Goal: Task Accomplishment & Management: Use online tool/utility

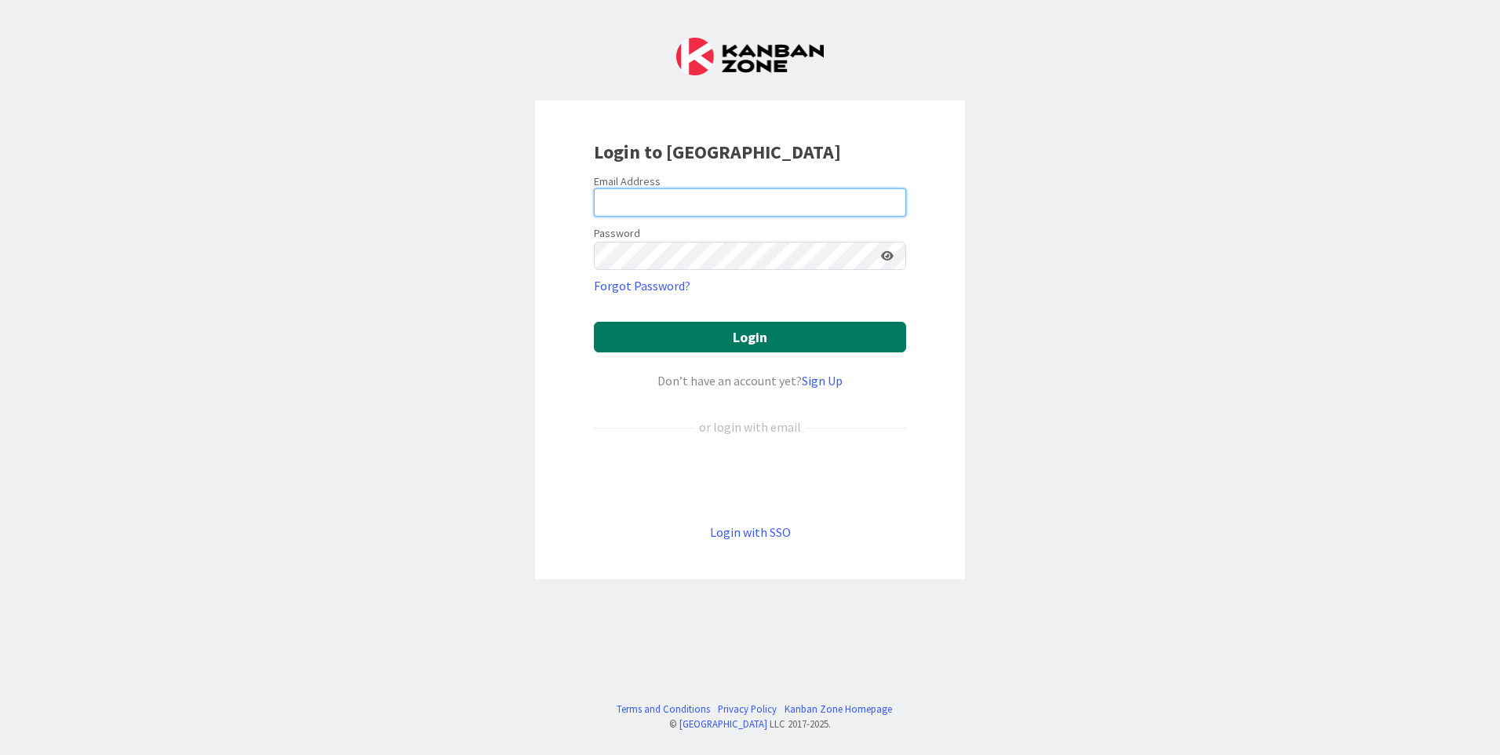
type input "[EMAIL_ADDRESS][DOMAIN_NAME]"
click at [830, 342] on button "Login" at bounding box center [750, 337] width 312 height 31
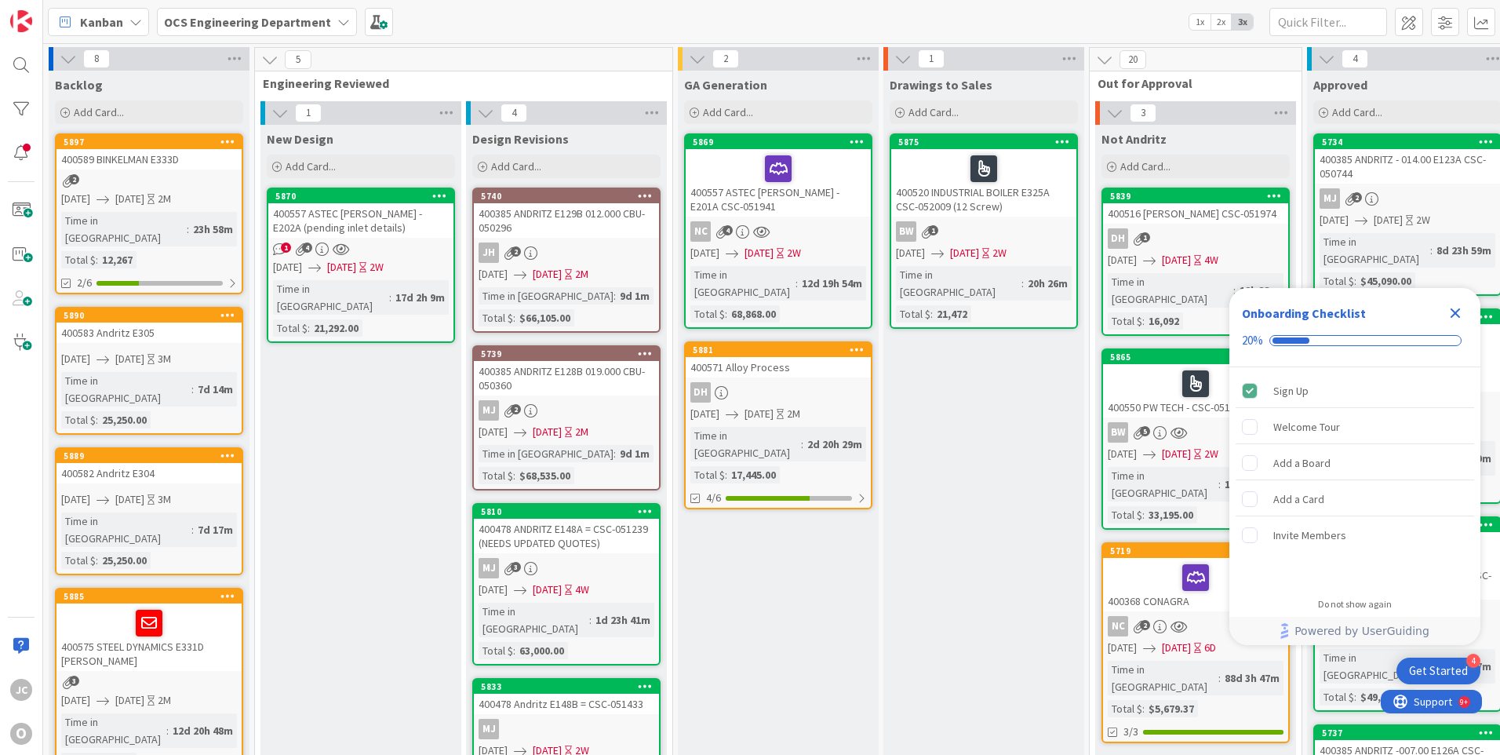
click at [1457, 313] on icon "Close Checklist" at bounding box center [1456, 313] width 10 height 10
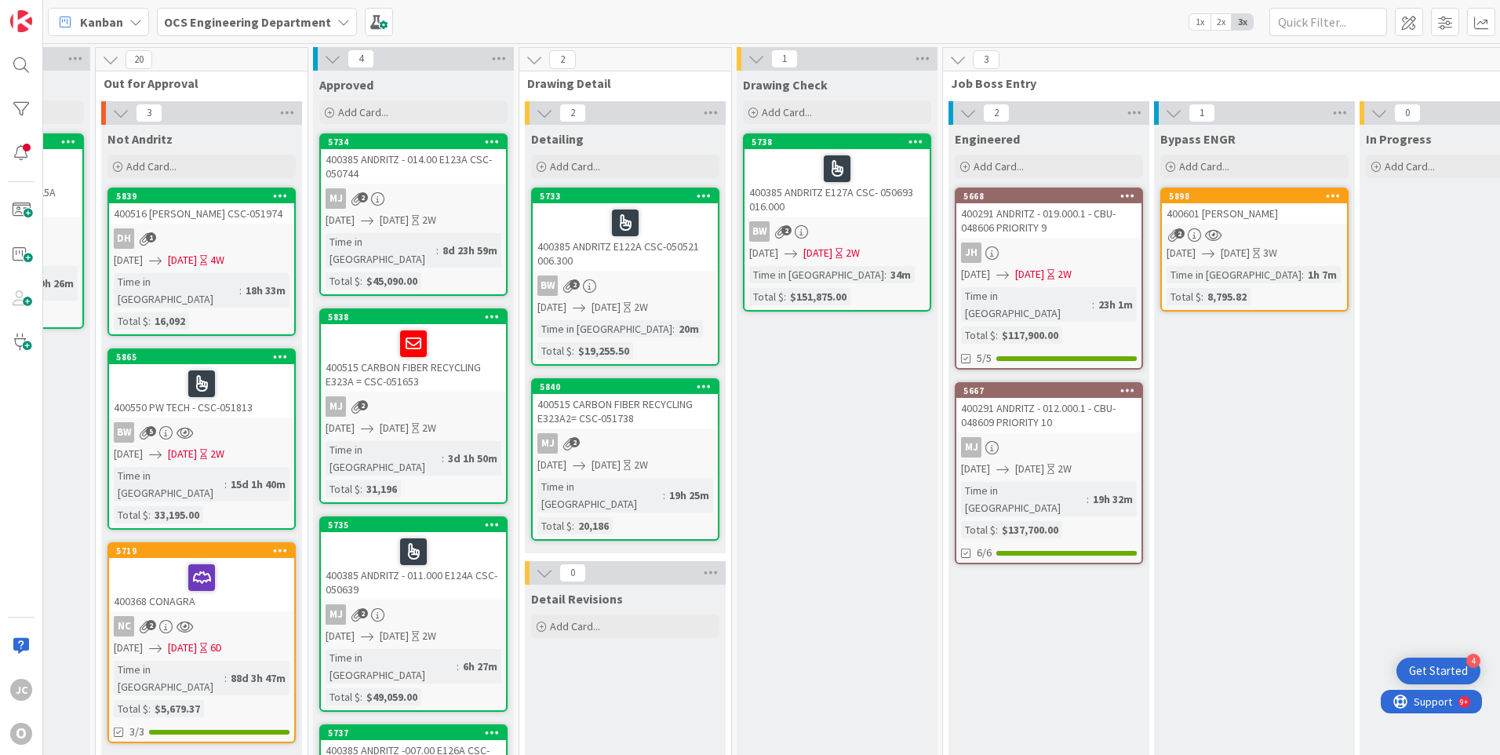
scroll to position [0, 1046]
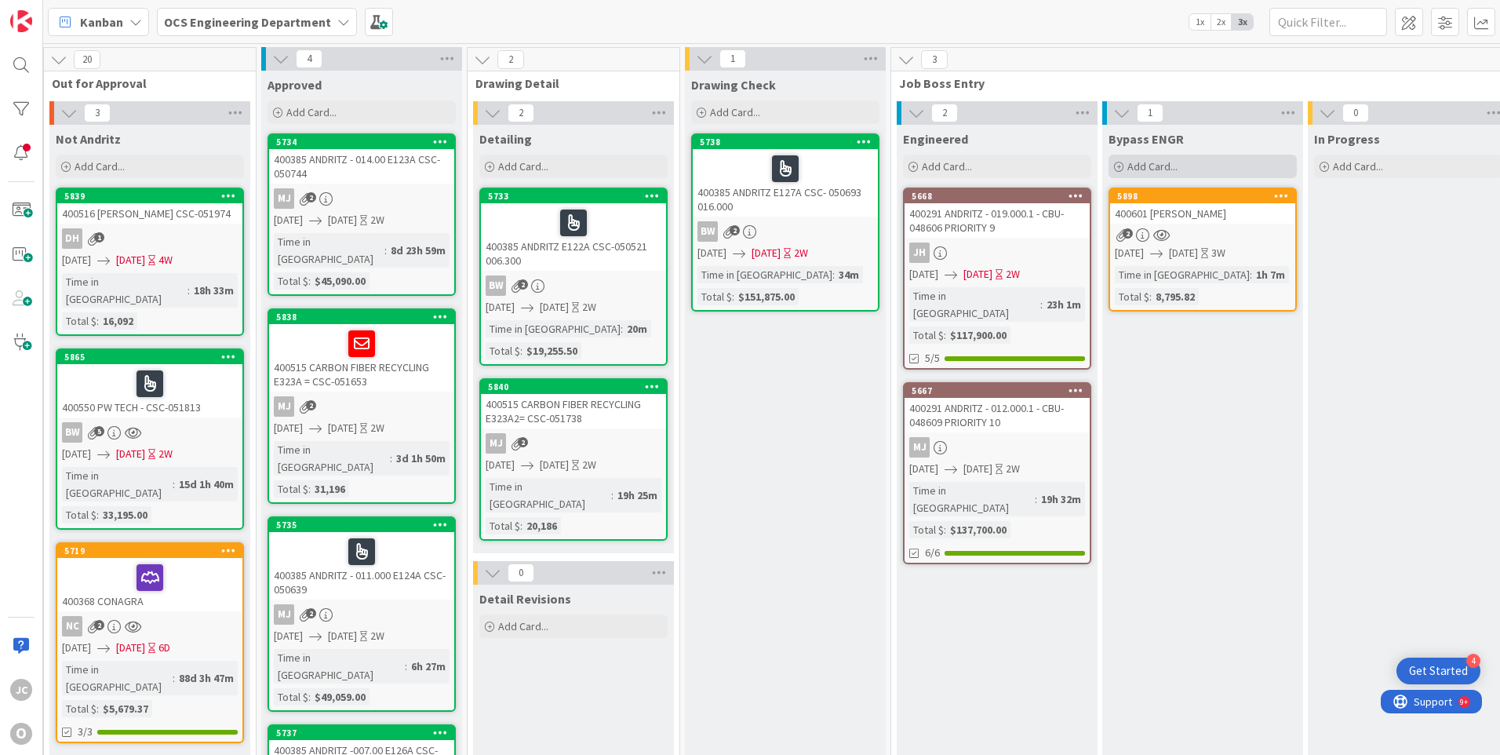
click at [1120, 164] on icon at bounding box center [1118, 166] width 9 height 9
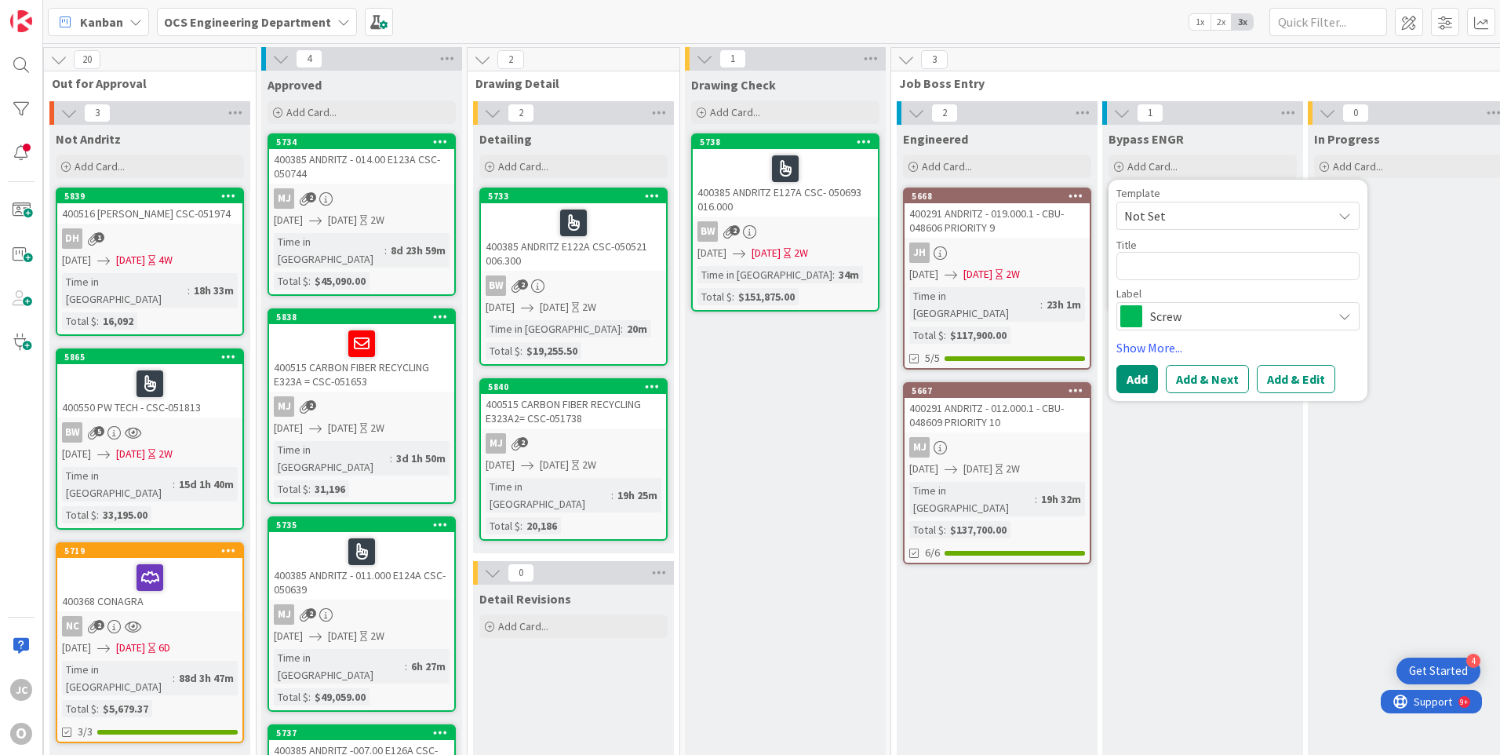
type textarea "x"
type textarea "4"
type textarea "x"
type textarea "40"
type textarea "x"
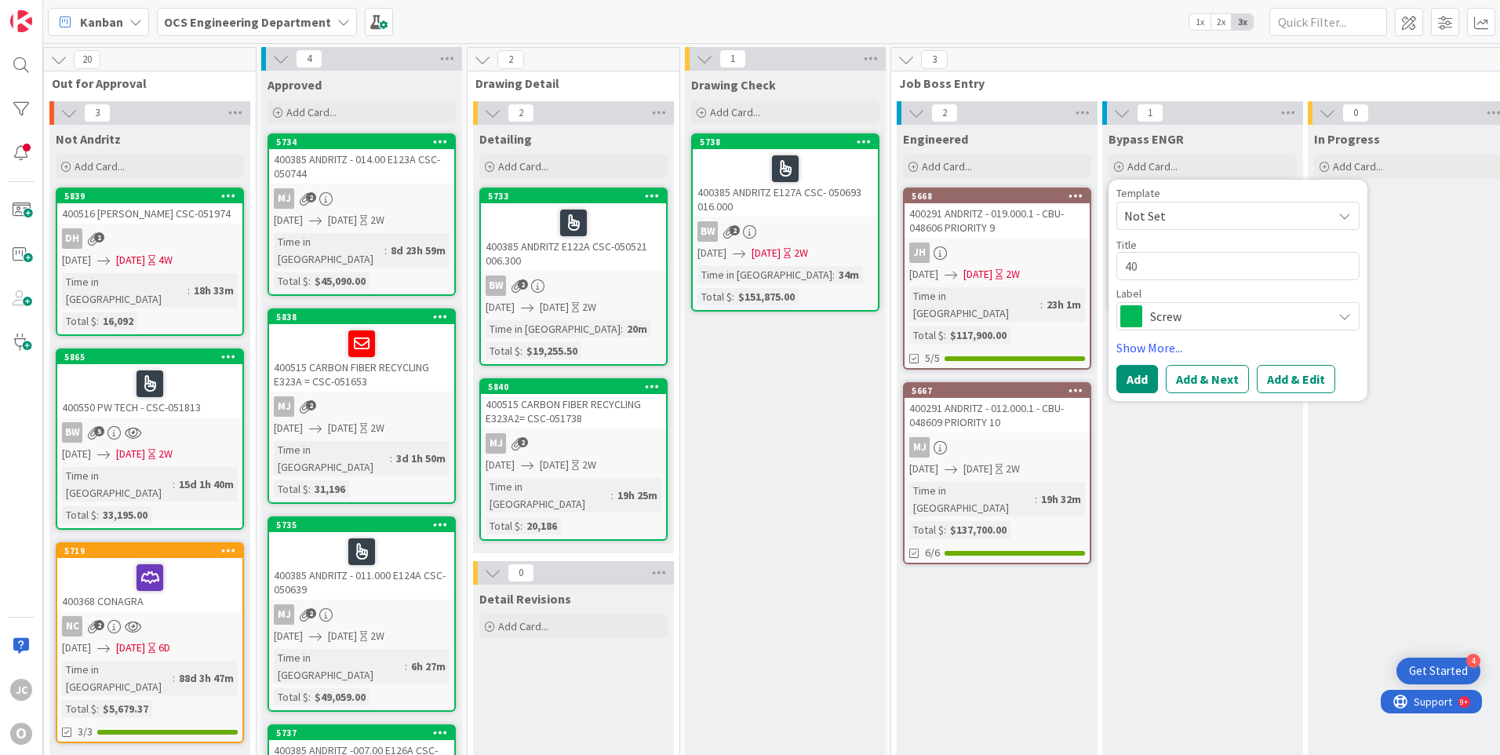
type textarea "400"
type textarea "x"
type textarea "4006"
type textarea "x"
type textarea "40060"
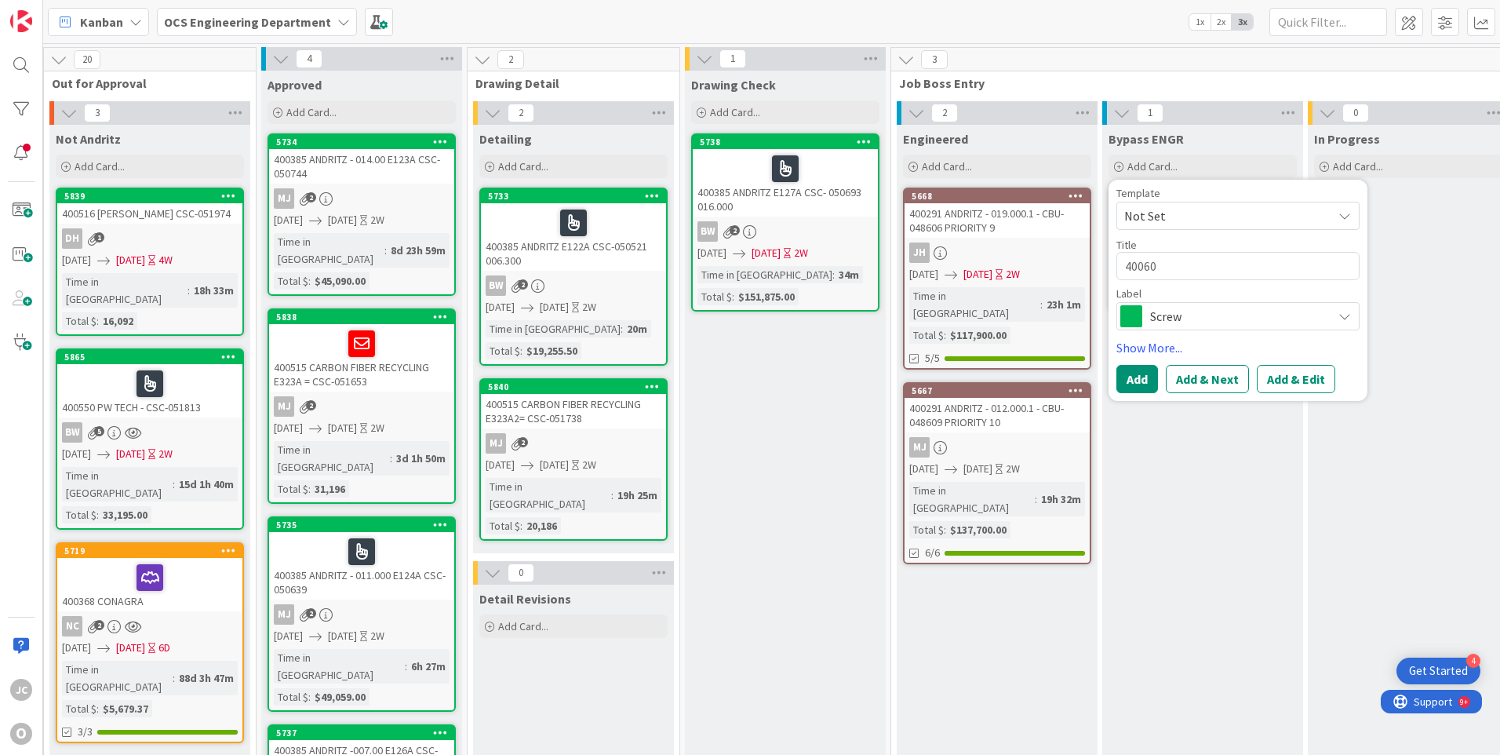
type textarea "x"
type textarea "400603"
type textarea "x"
type textarea "400603"
type textarea "x"
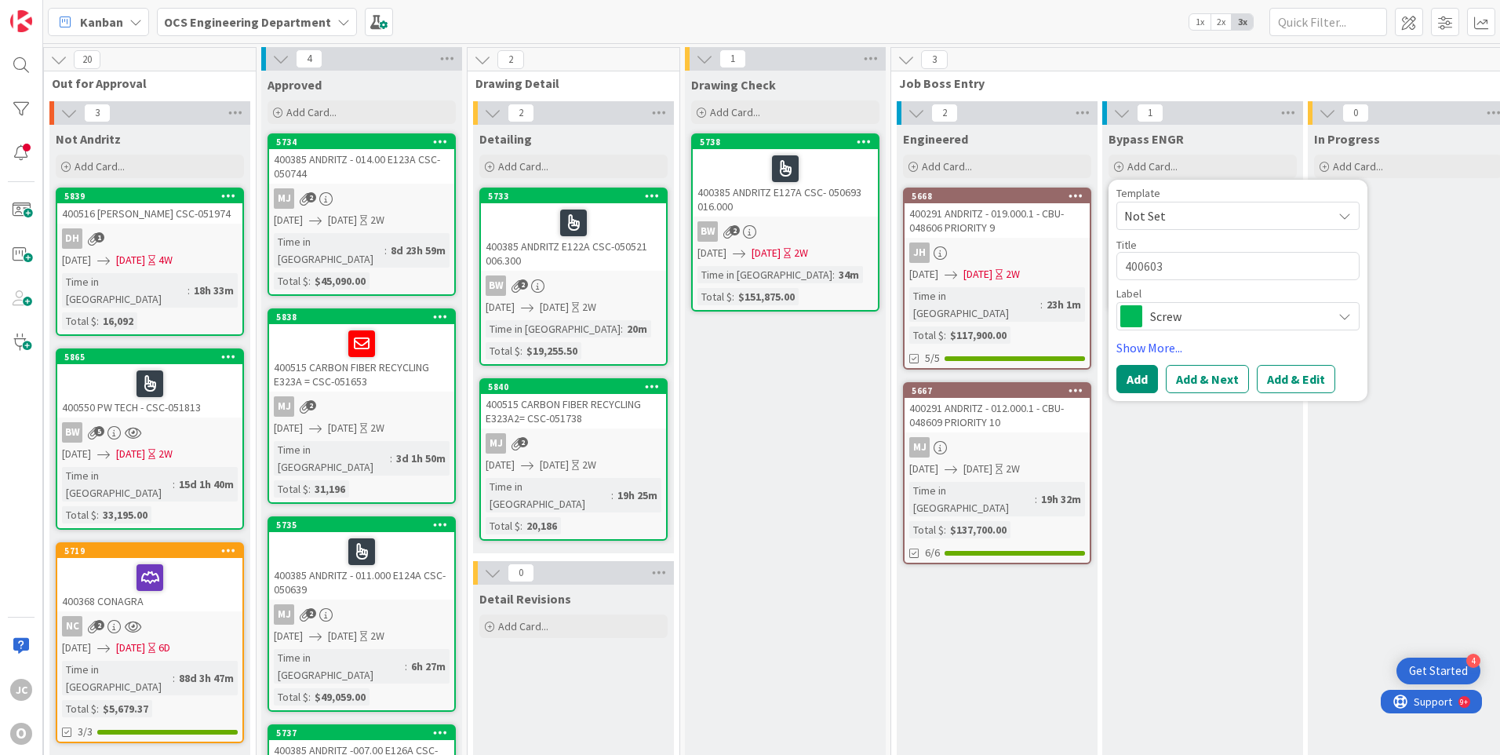
type textarea "400603 a"
type textarea "x"
type textarea "400603 as"
type textarea "x"
type textarea "400603 ast"
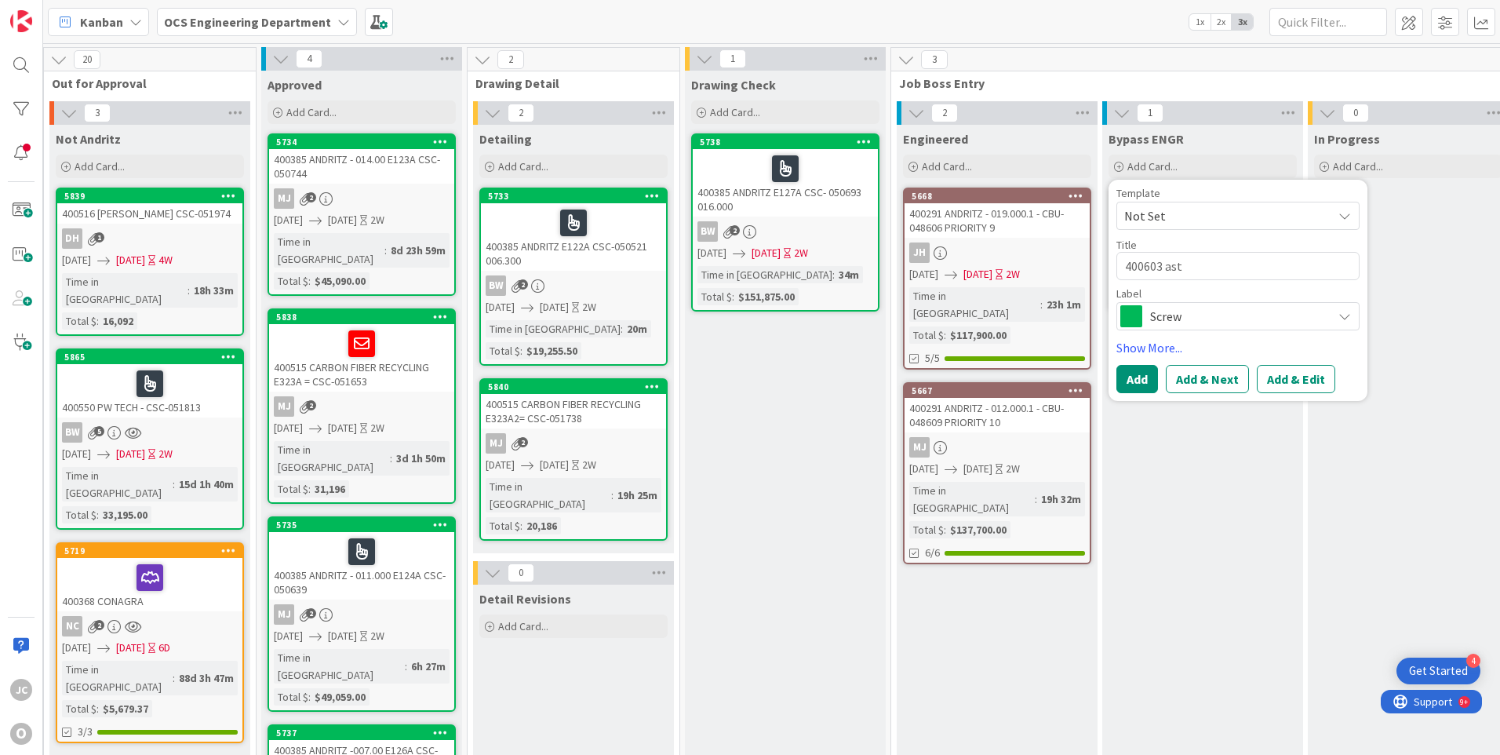
type textarea "x"
type textarea "400603 aste"
type textarea "x"
type textarea "400603 astec"
type textarea "x"
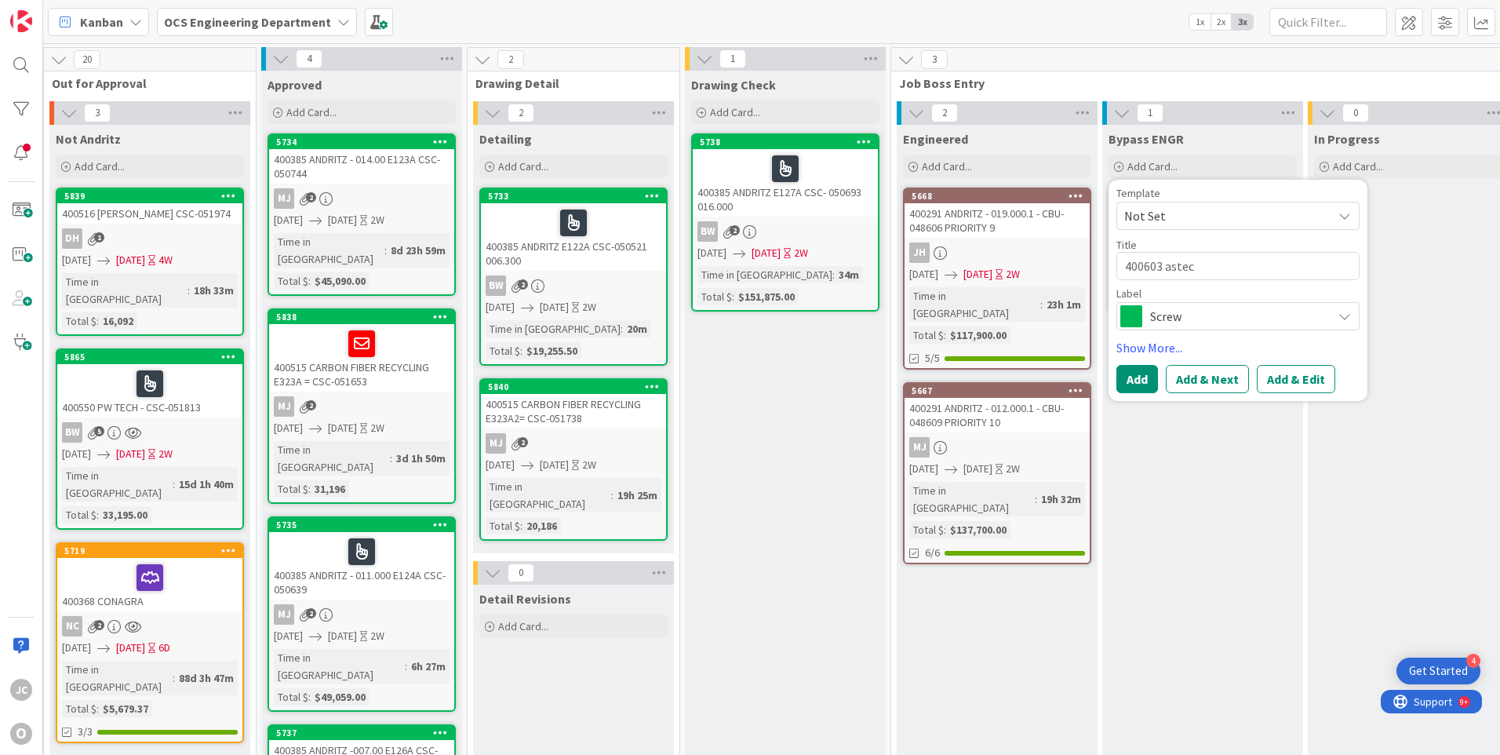
type textarea "400603 aste"
type textarea "x"
type textarea "400603 ast"
type textarea "x"
type textarea "400603 as"
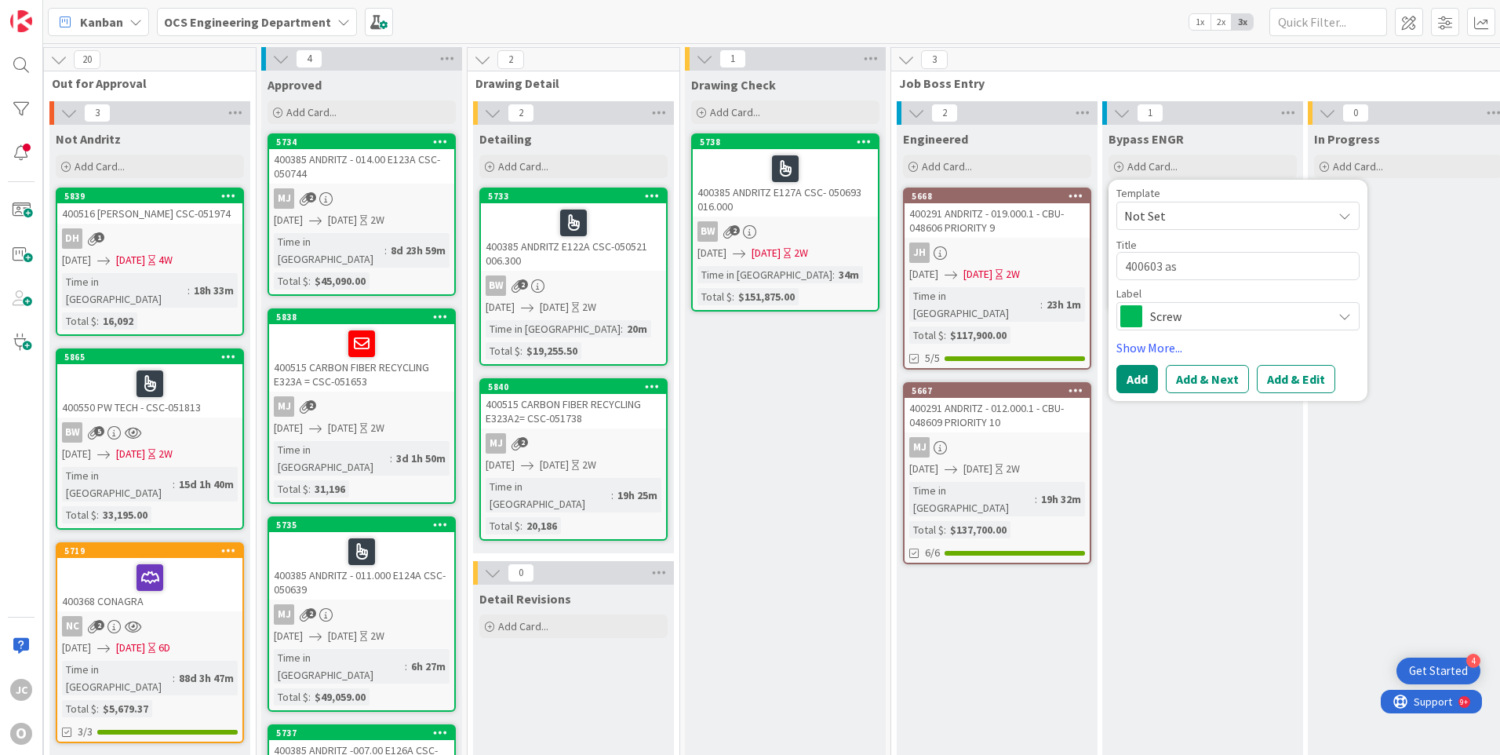
type textarea "x"
type textarea "400603 a"
type textarea "x"
type textarea "400603"
type textarea "x"
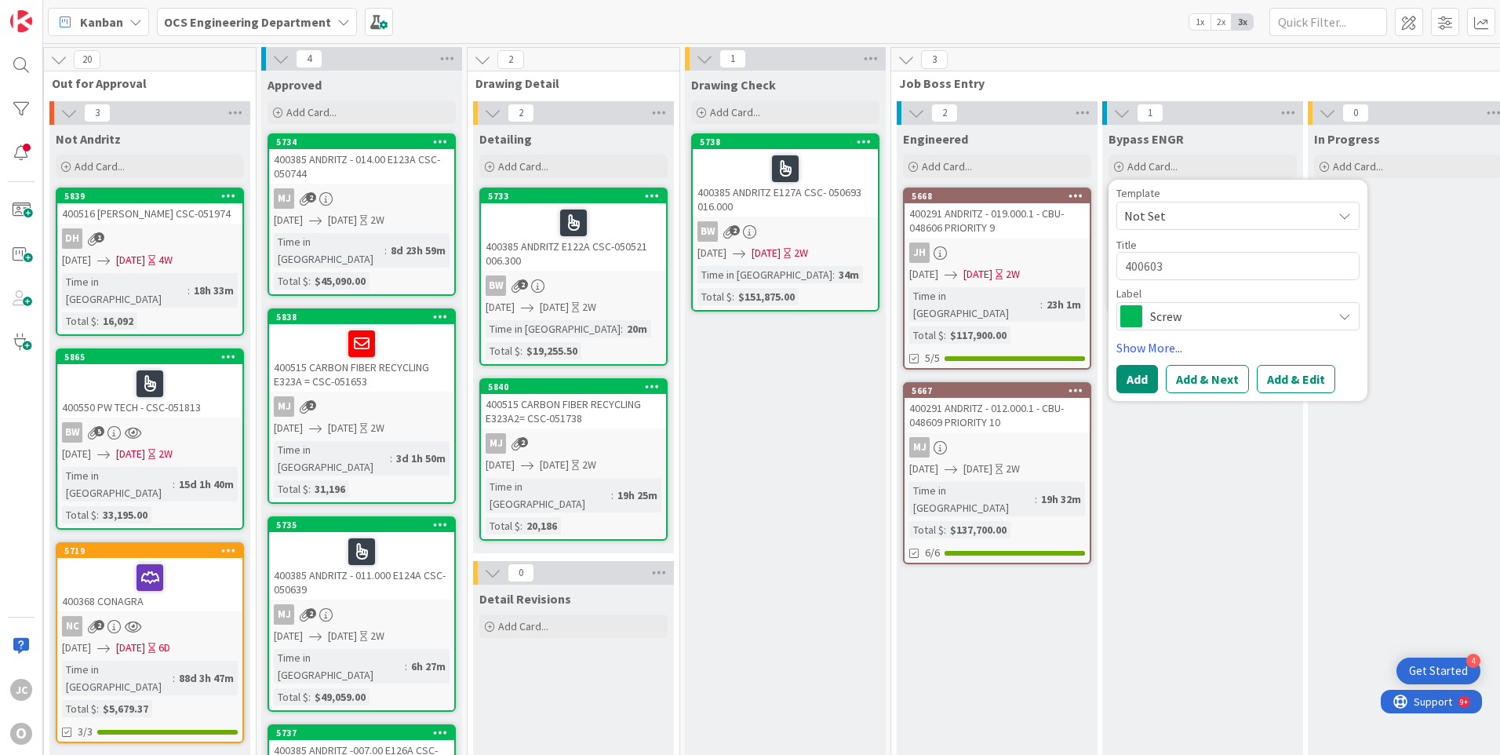
type textarea "400603 A"
type textarea "x"
type textarea "400603 AS"
type textarea "x"
type textarea "400603 AST"
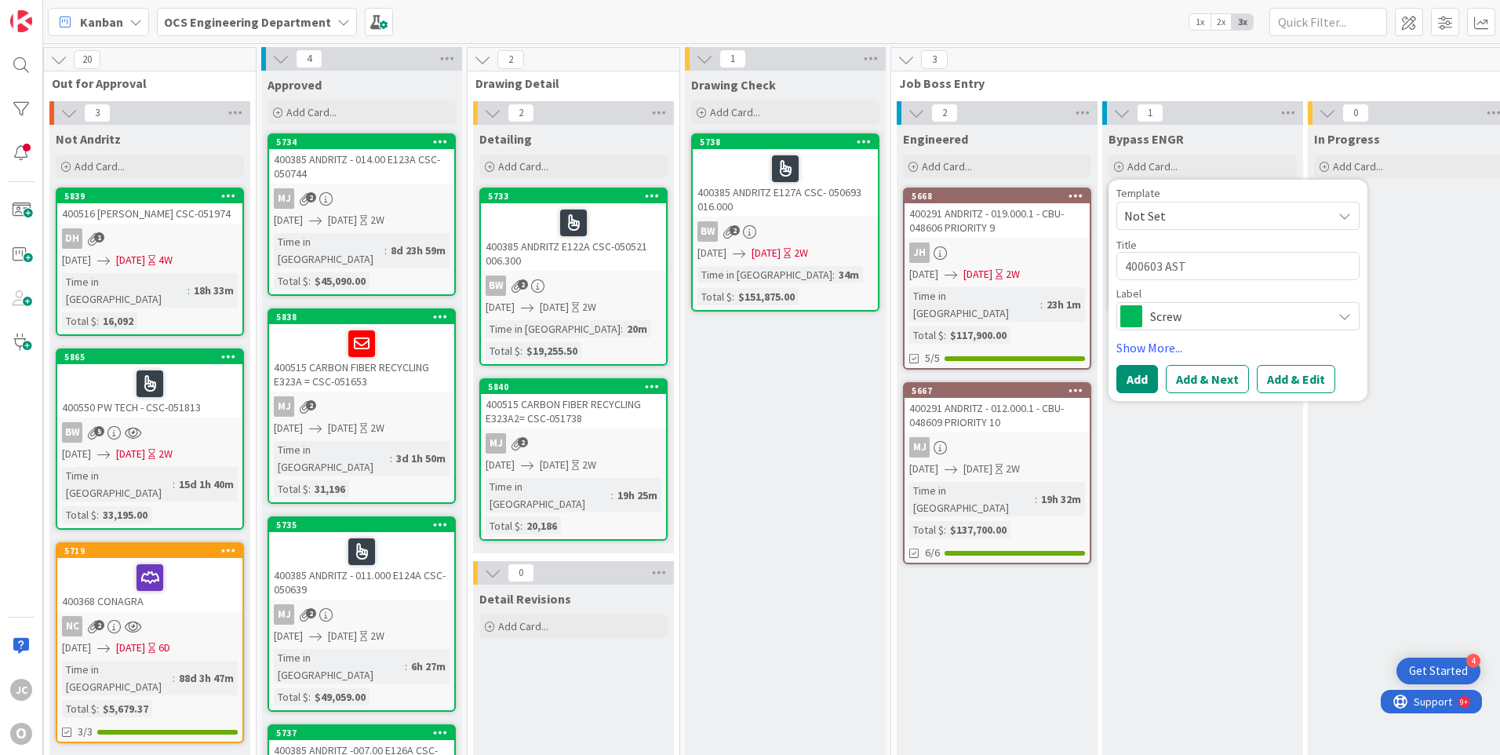
type textarea "x"
type textarea "400603 ASTE"
type textarea "x"
type textarea "400603 ASTEC"
type textarea "x"
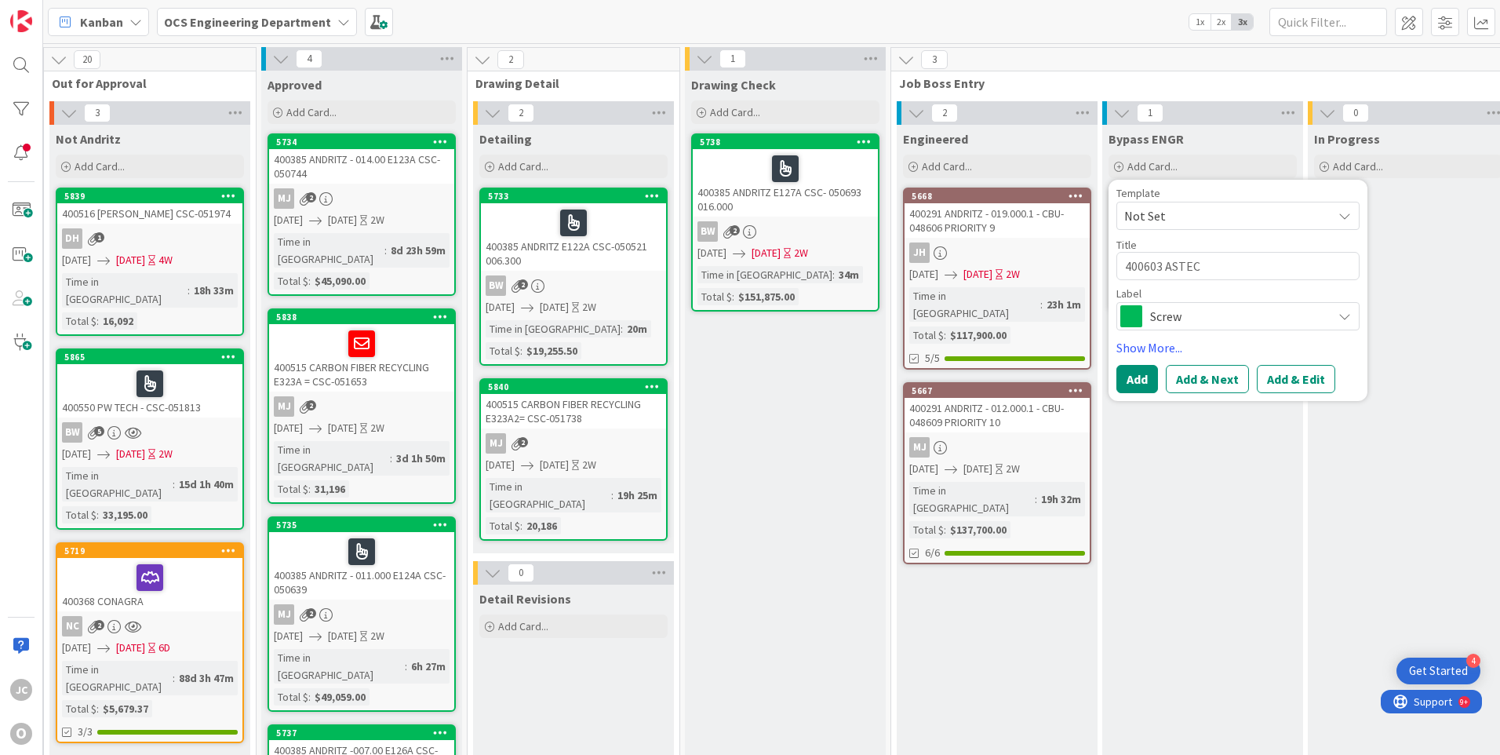
type textarea "400603 ASTEC"
type textarea "x"
type textarea "400603 ASTEC J"
type textarea "x"
type textarea "400603 ASTEC JE"
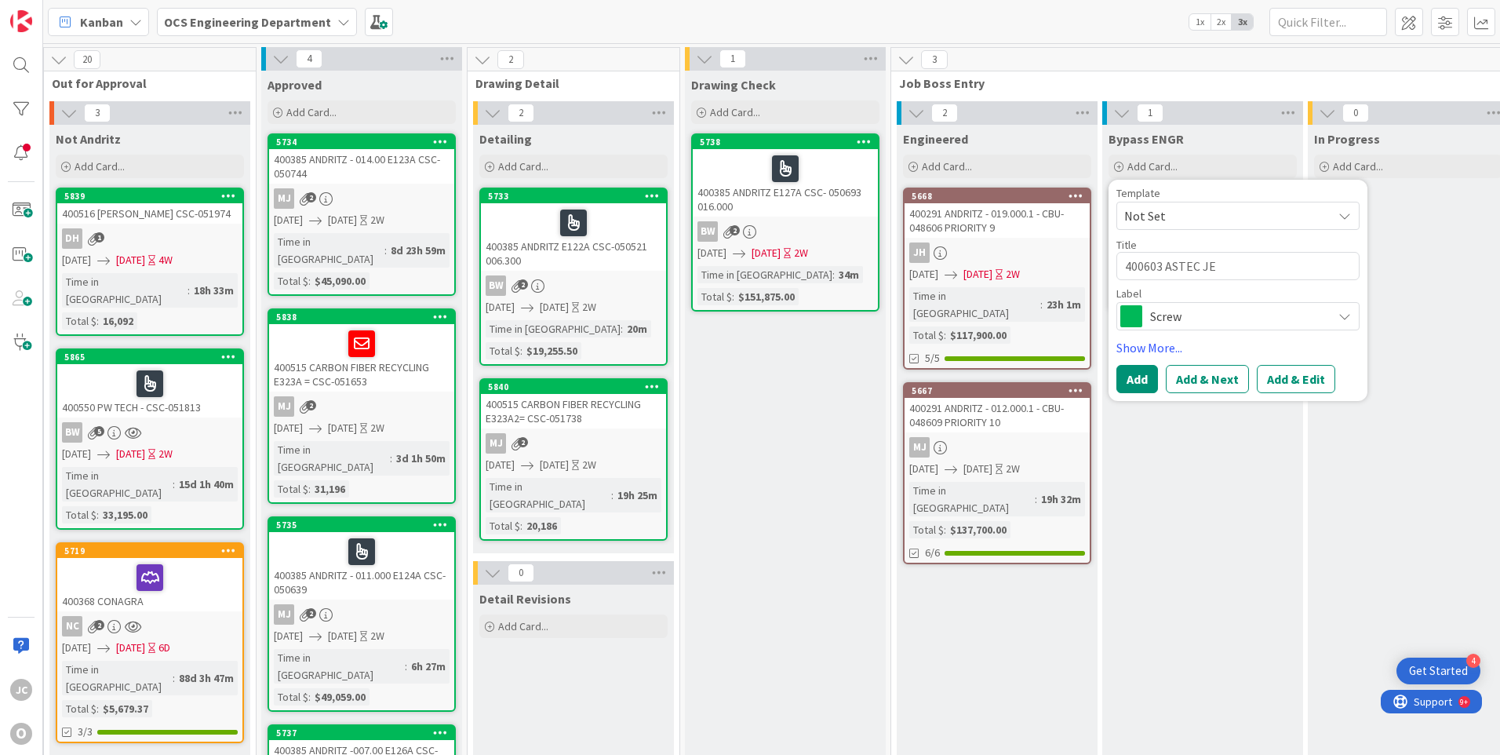
type textarea "x"
type textarea "400603 ASTEC JER"
type textarea "x"
type textarea "400603 ASTEC JERO"
type textarea "x"
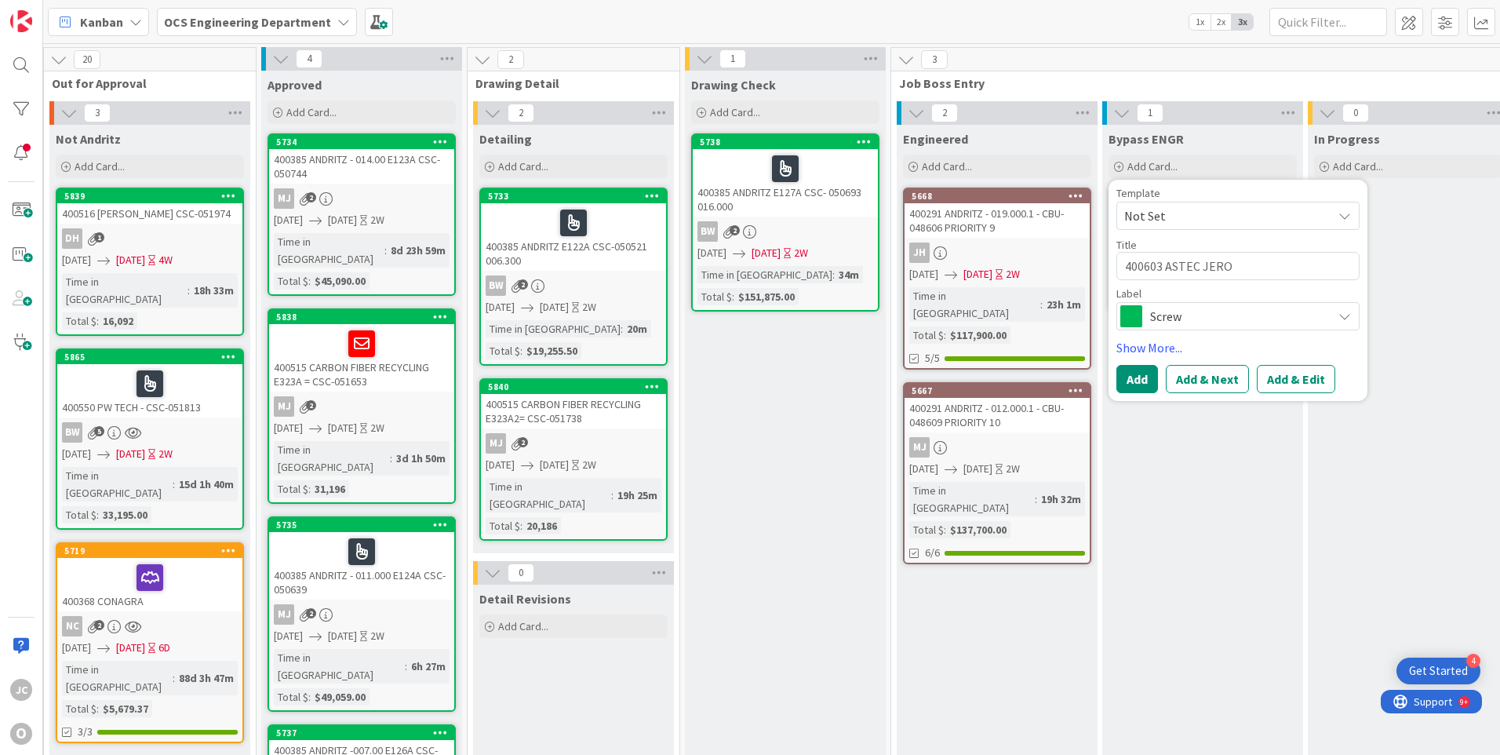
type textarea "400603 ASTEC JEROM"
type textarea "x"
type textarea "400603 ASTEC [PERSON_NAME]"
click at [1197, 319] on span "Screw" at bounding box center [1237, 316] width 174 height 22
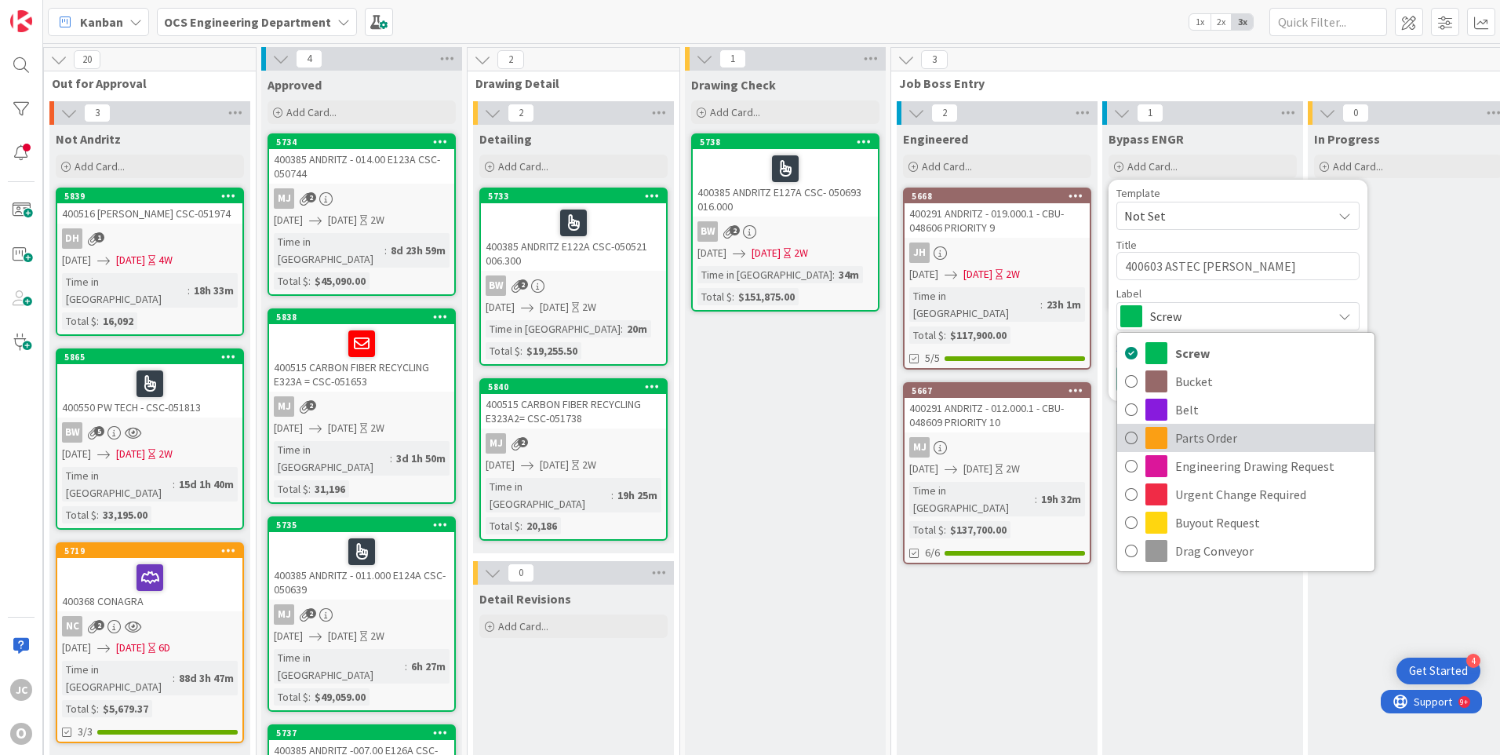
click at [1192, 439] on span "Parts Order" at bounding box center [1270, 438] width 191 height 24
type textarea "x"
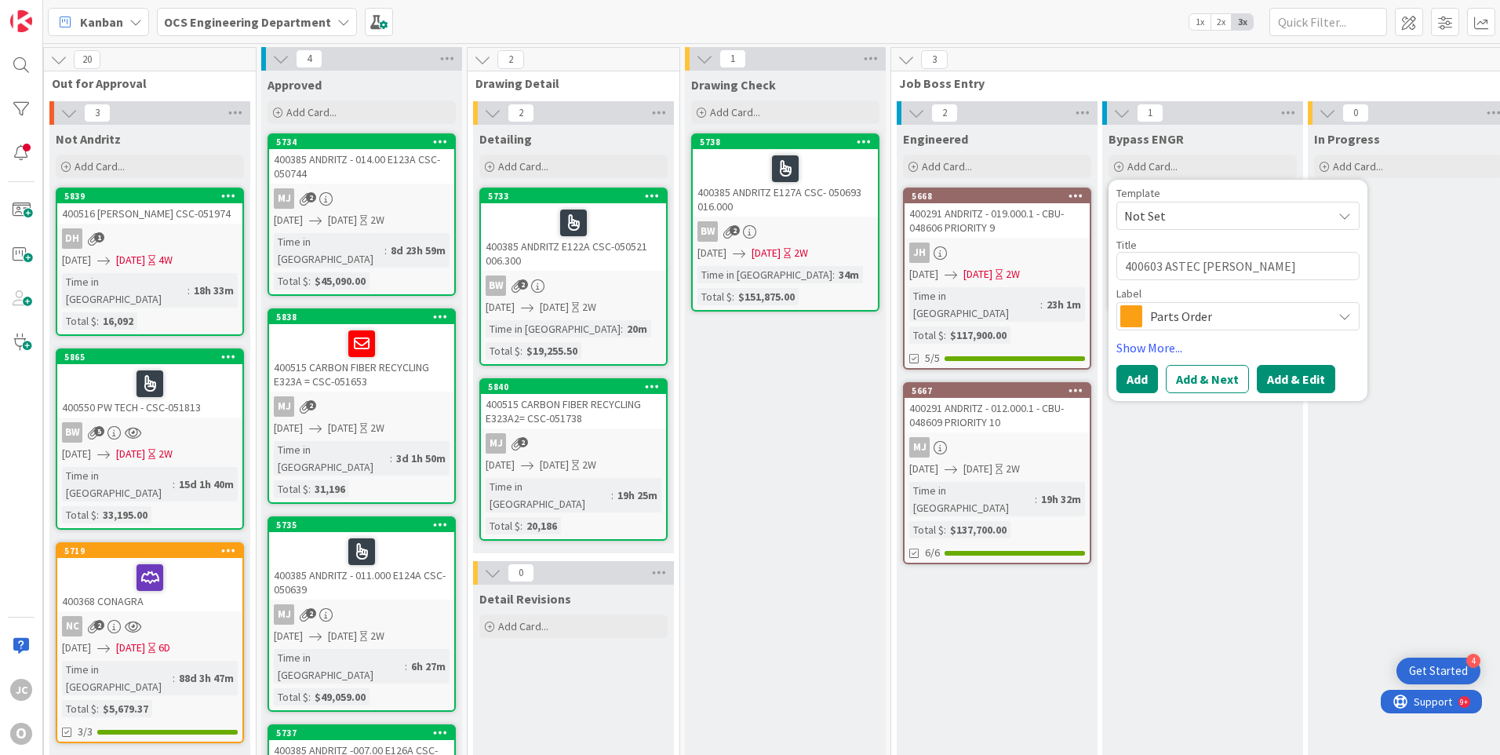
click at [1276, 377] on button "Add & Edit" at bounding box center [1296, 379] width 78 height 28
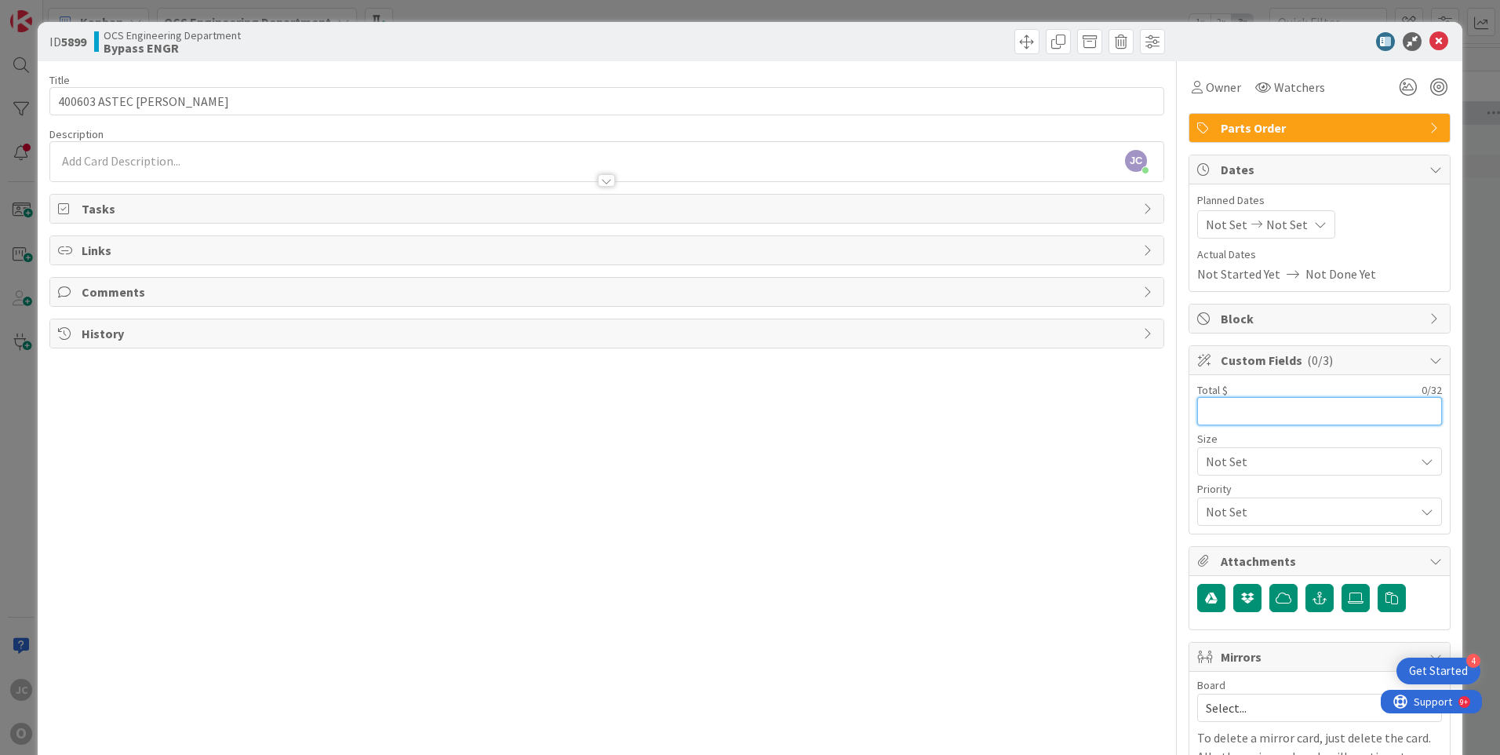
click at [1202, 410] on input "text" at bounding box center [1319, 411] width 245 height 28
type input "8,689.92"
click at [1289, 84] on span "Watchers" at bounding box center [1299, 87] width 51 height 19
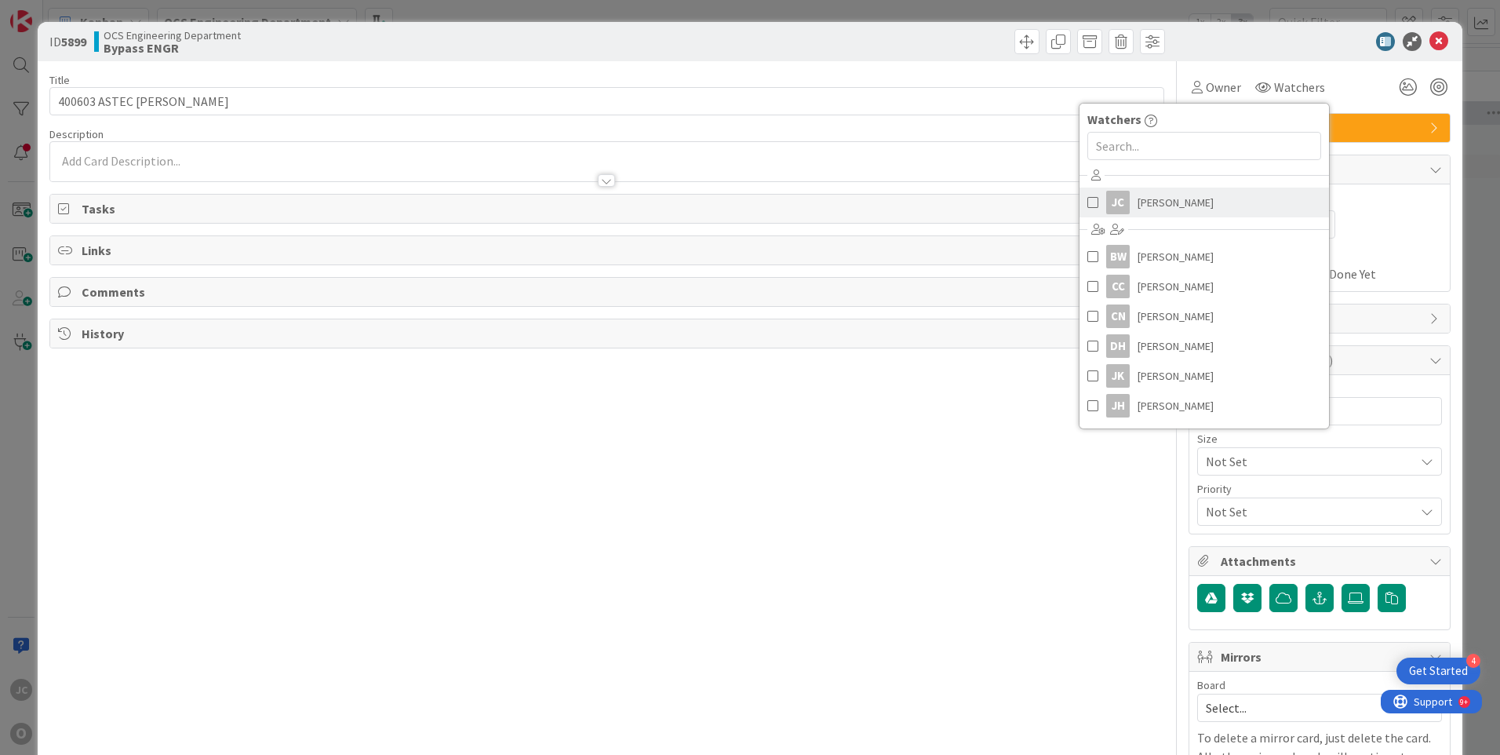
click at [1155, 195] on span "[PERSON_NAME]" at bounding box center [1176, 203] width 76 height 24
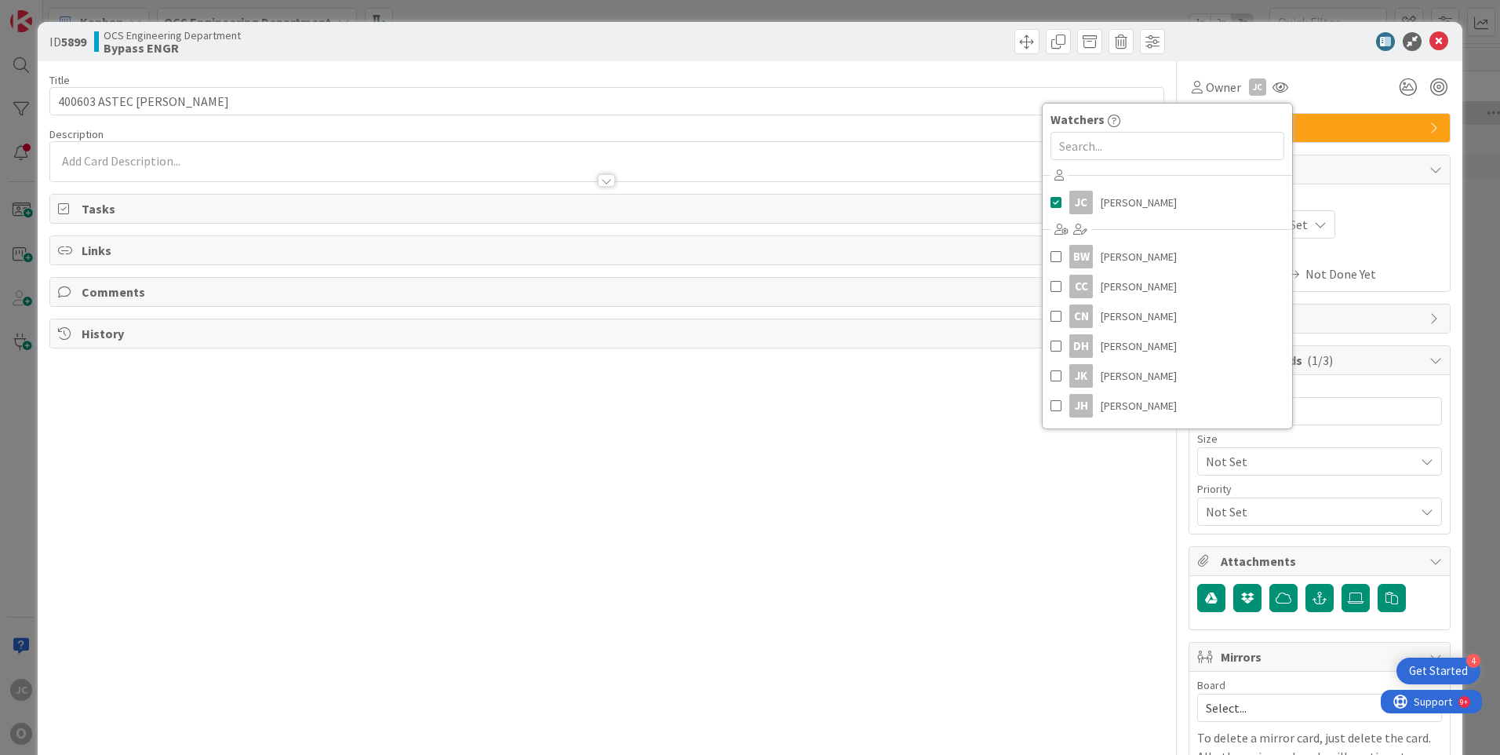
click at [1415, 247] on span "Actual Dates" at bounding box center [1319, 254] width 245 height 16
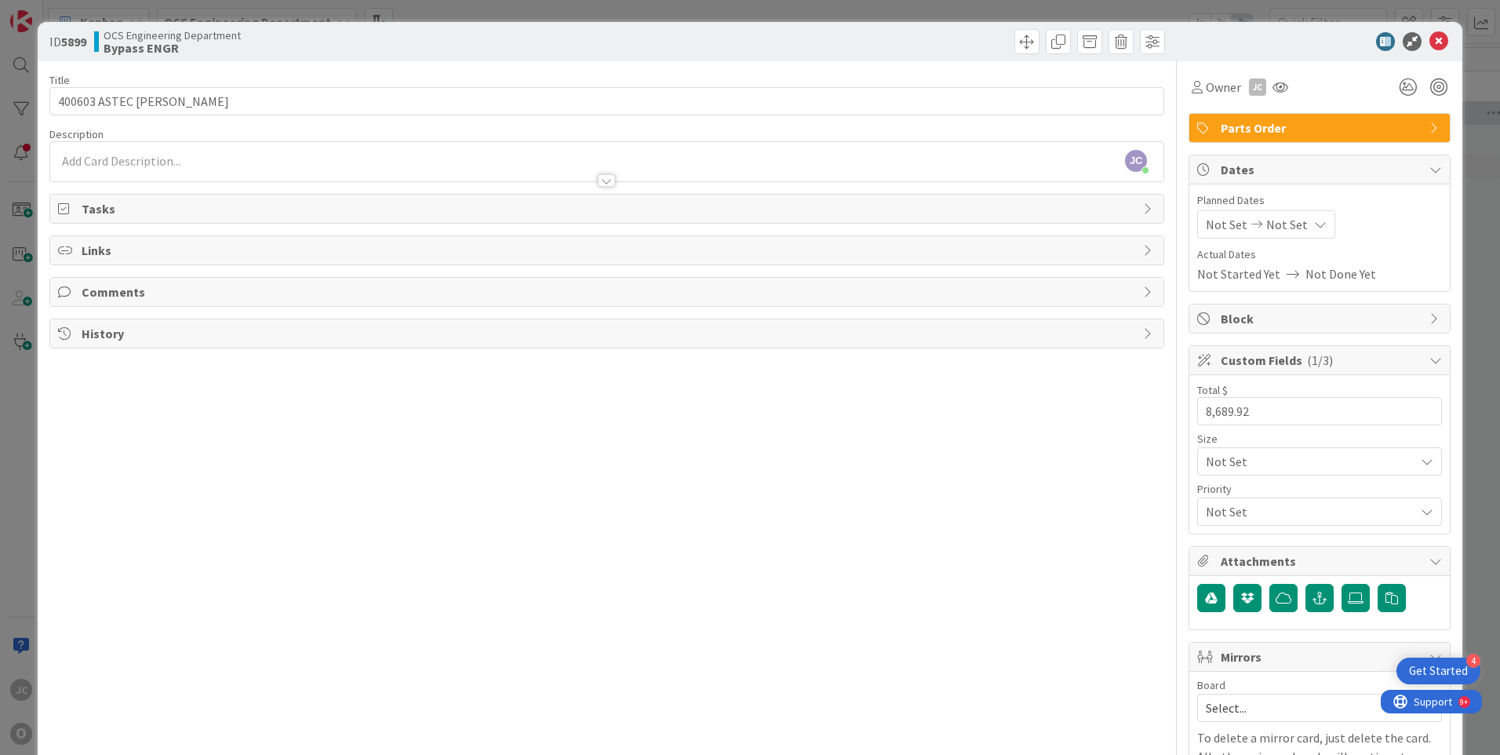
click at [1247, 224] on icon at bounding box center [1256, 224] width 19 height 11
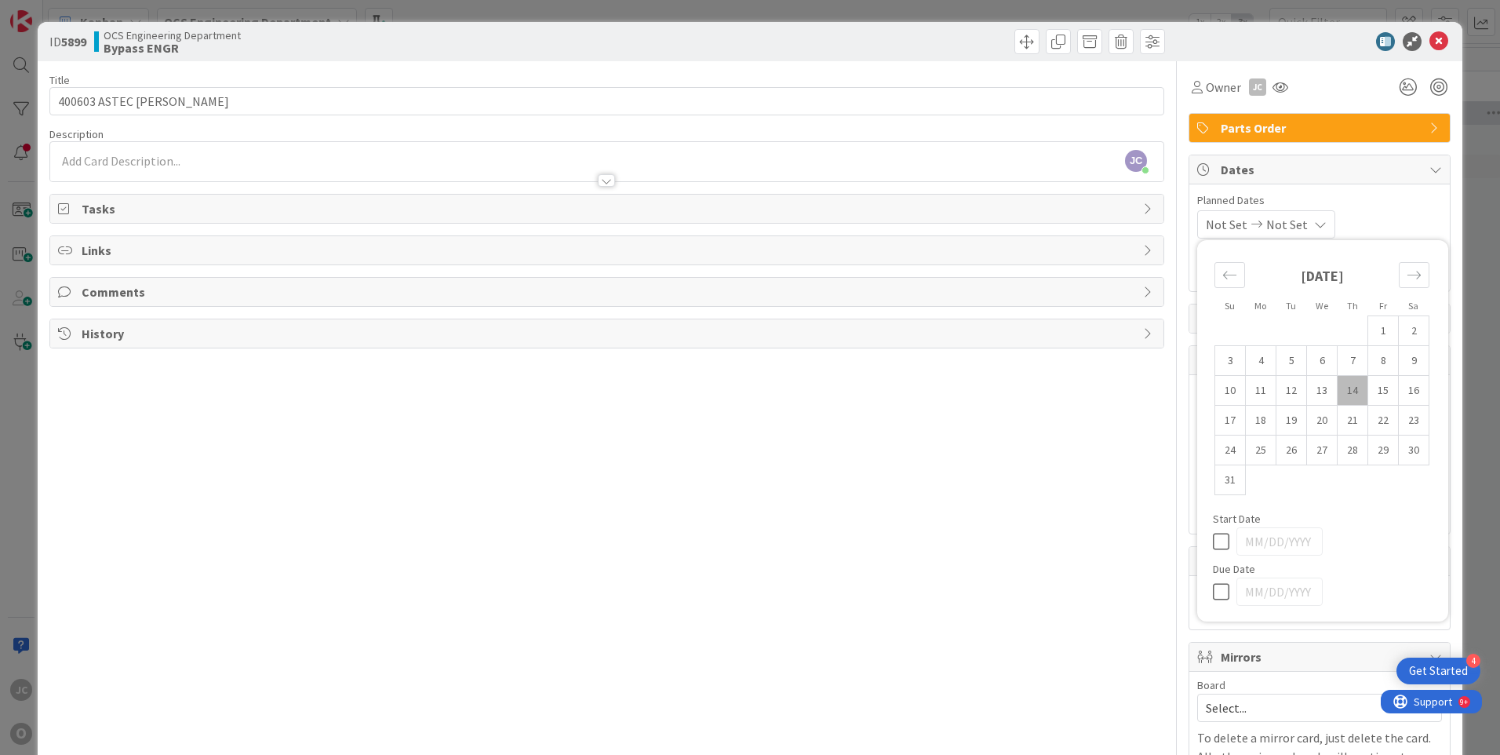
click at [1338, 387] on td "14" at bounding box center [1353, 391] width 31 height 30
type input "[DATE]"
click at [1322, 224] on icon at bounding box center [1316, 224] width 13 height 13
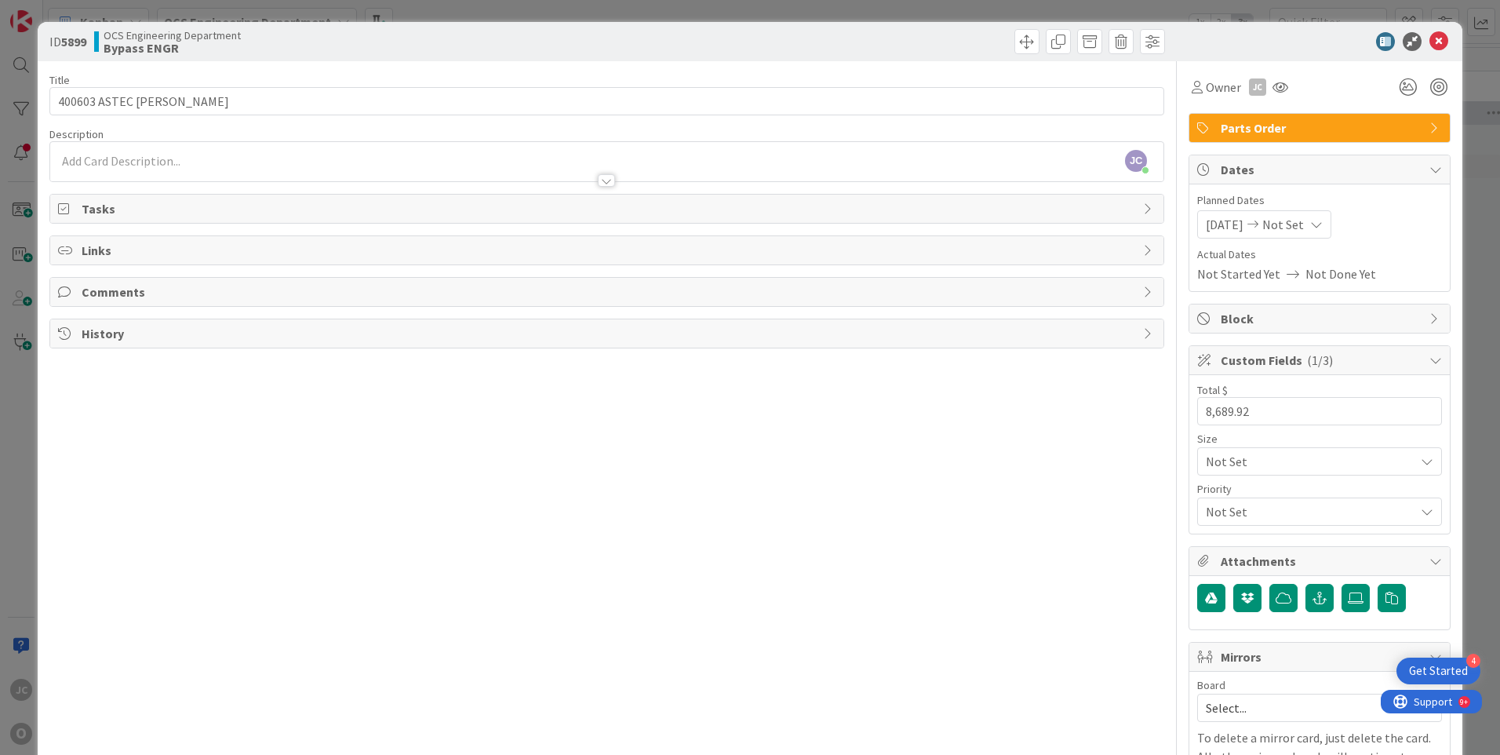
click at [1313, 225] on div "[DATE] Not Set" at bounding box center [1264, 224] width 134 height 28
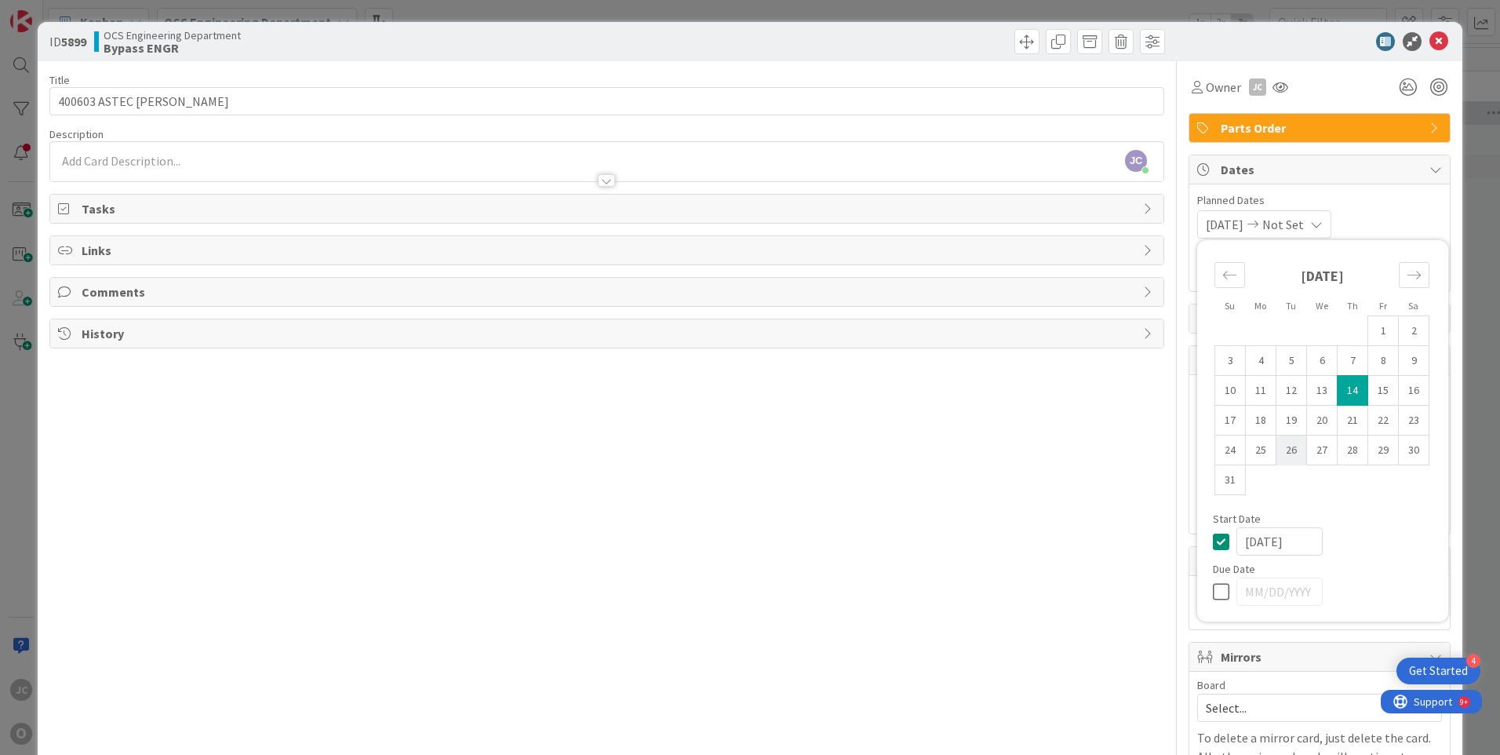
click at [1282, 451] on td "26" at bounding box center [1291, 450] width 31 height 30
type input "[DATE]"
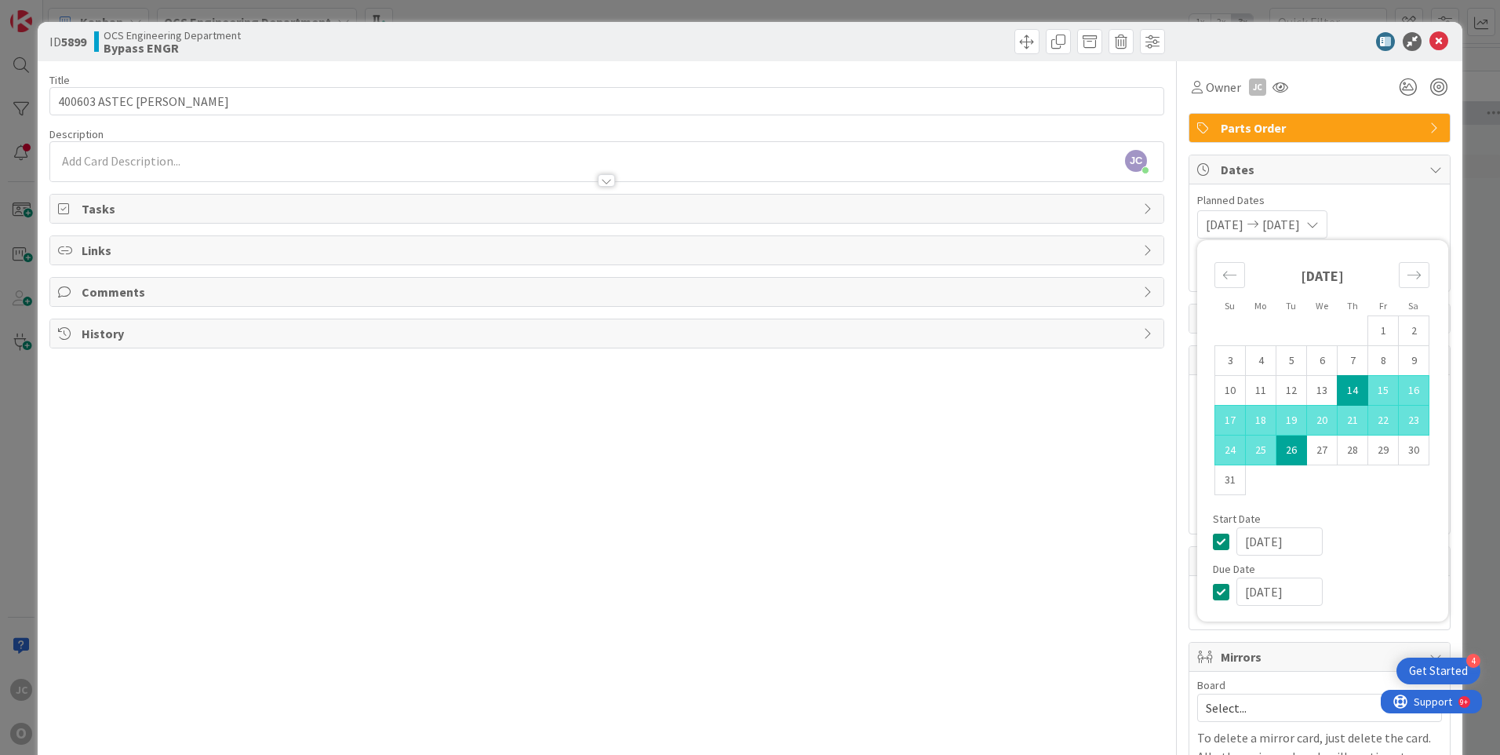
click at [1096, 464] on div "Title 19 / 128 400603 ASTEC [PERSON_NAME] Description [PERSON_NAME] just joined…" at bounding box center [606, 448] width 1115 height 774
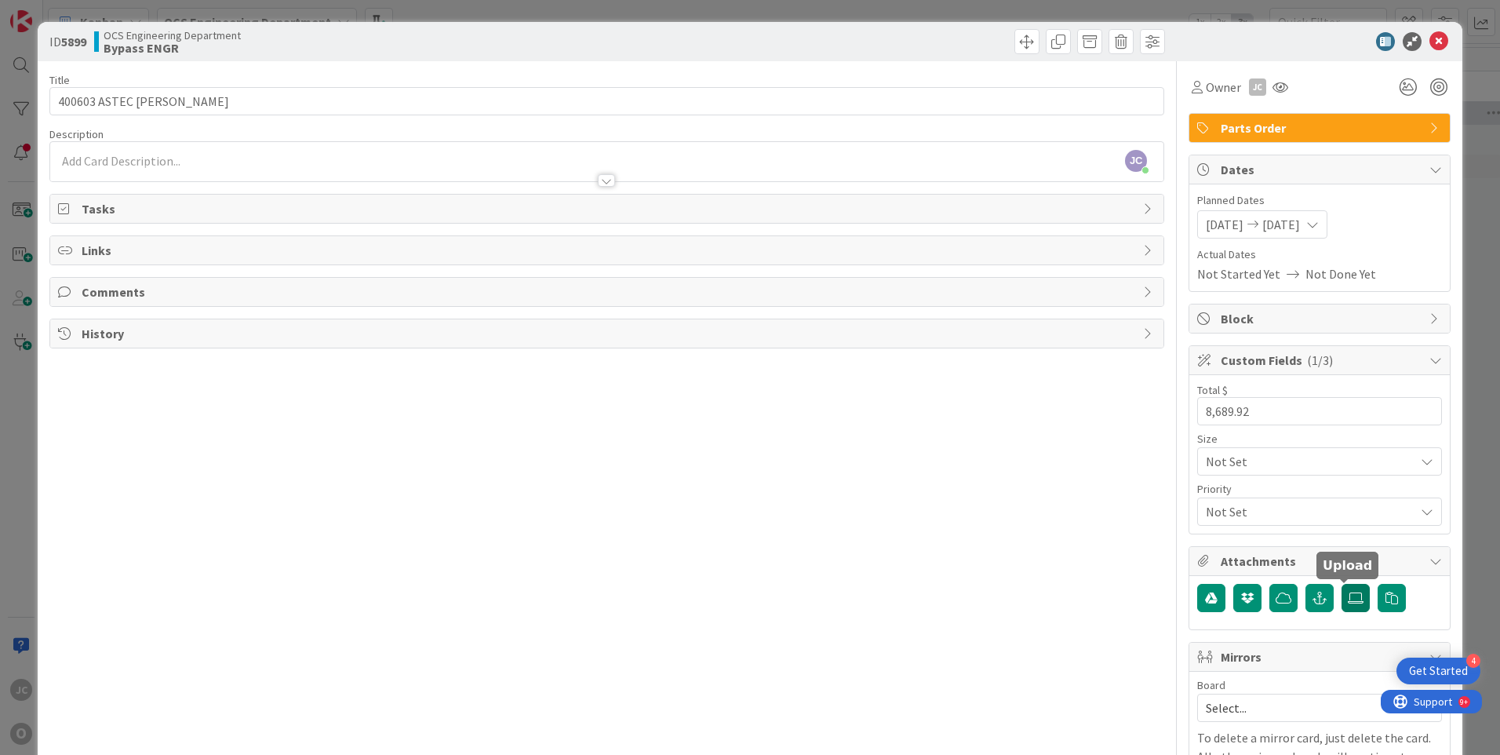
click at [1348, 595] on icon at bounding box center [1356, 598] width 16 height 13
click at [1342, 584] on input "file" at bounding box center [1342, 584] width 0 height 0
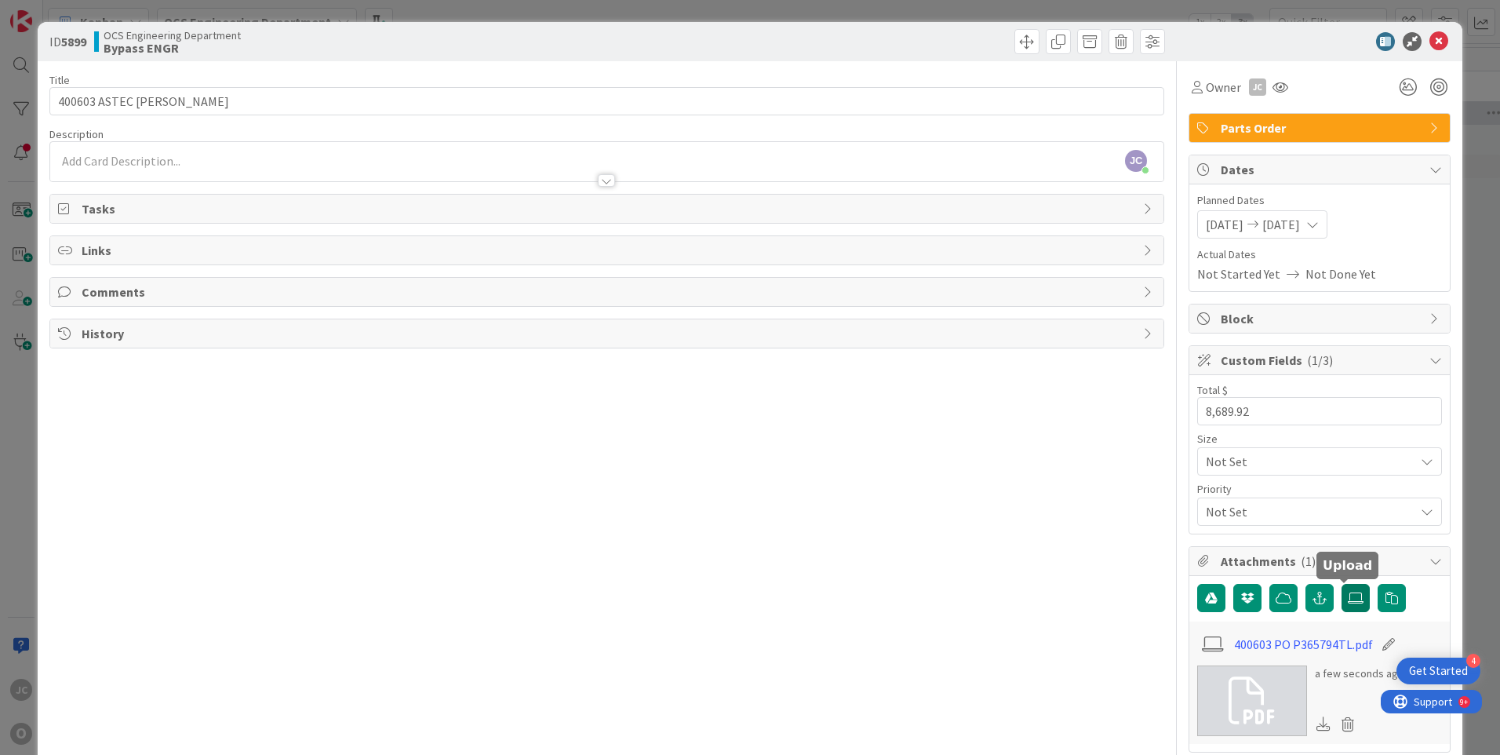
click at [1348, 596] on icon at bounding box center [1356, 598] width 16 height 13
click at [1342, 584] on input "file" at bounding box center [1342, 584] width 0 height 0
click at [1348, 595] on icon at bounding box center [1356, 598] width 16 height 13
click at [1342, 584] on input "file" at bounding box center [1342, 584] width 0 height 0
drag, startPoint x: 509, startPoint y: 533, endPoint x: 455, endPoint y: 491, distance: 68.3
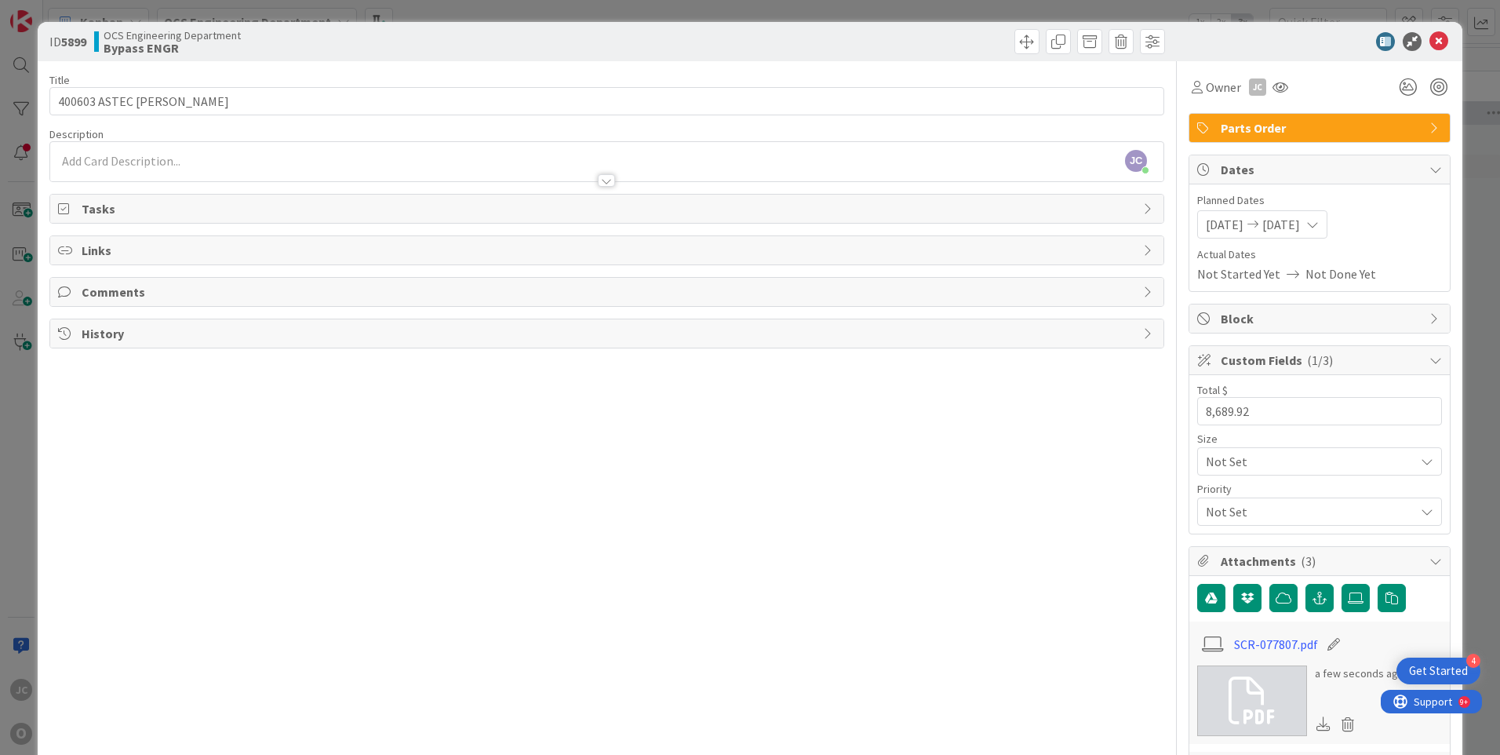
click at [509, 531] on div "Title 19 / 128 400603 ASTEC [PERSON_NAME] Description [PERSON_NAME] just joined…" at bounding box center [606, 639] width 1115 height 1156
click at [96, 147] on div "[PERSON_NAME] just joined" at bounding box center [606, 161] width 1113 height 39
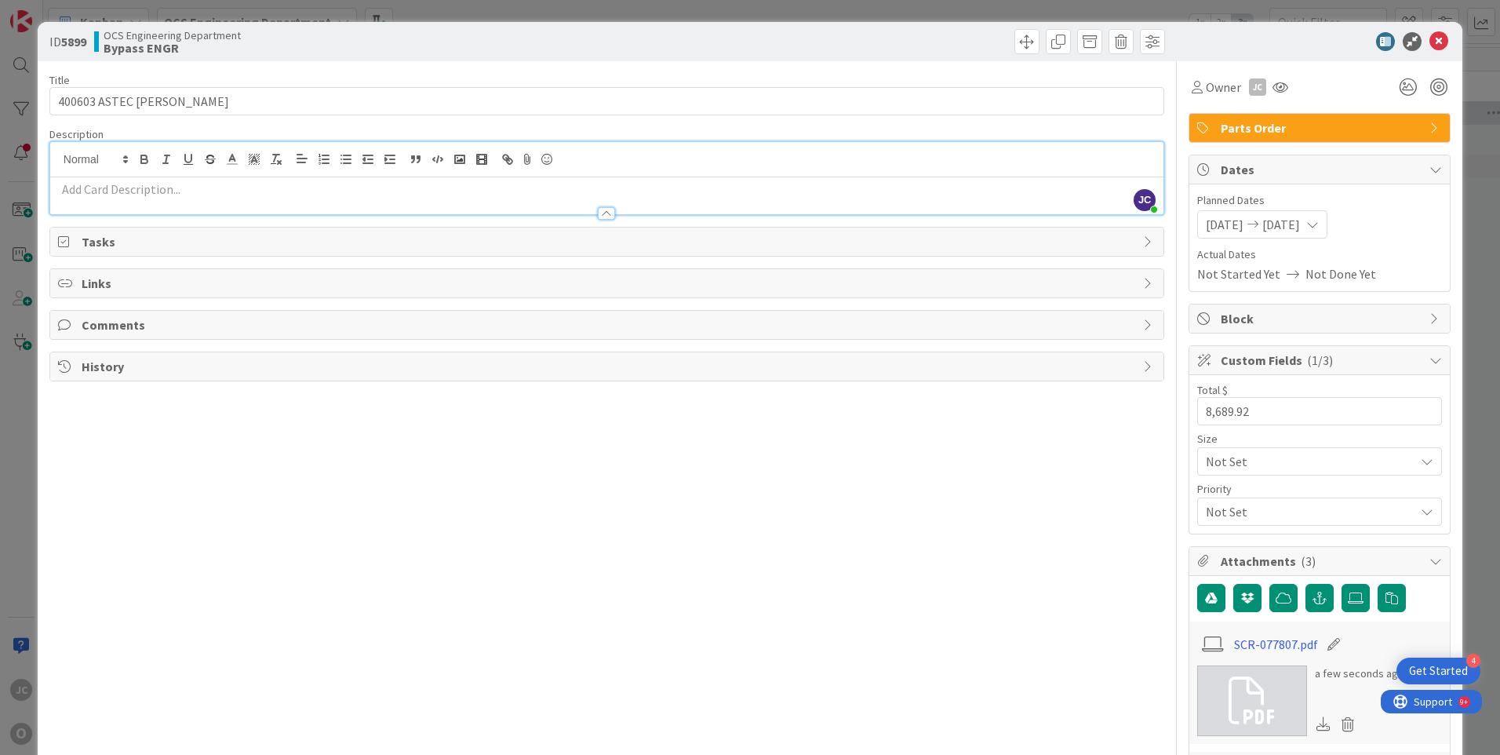
click at [95, 188] on p at bounding box center [607, 189] width 1098 height 18
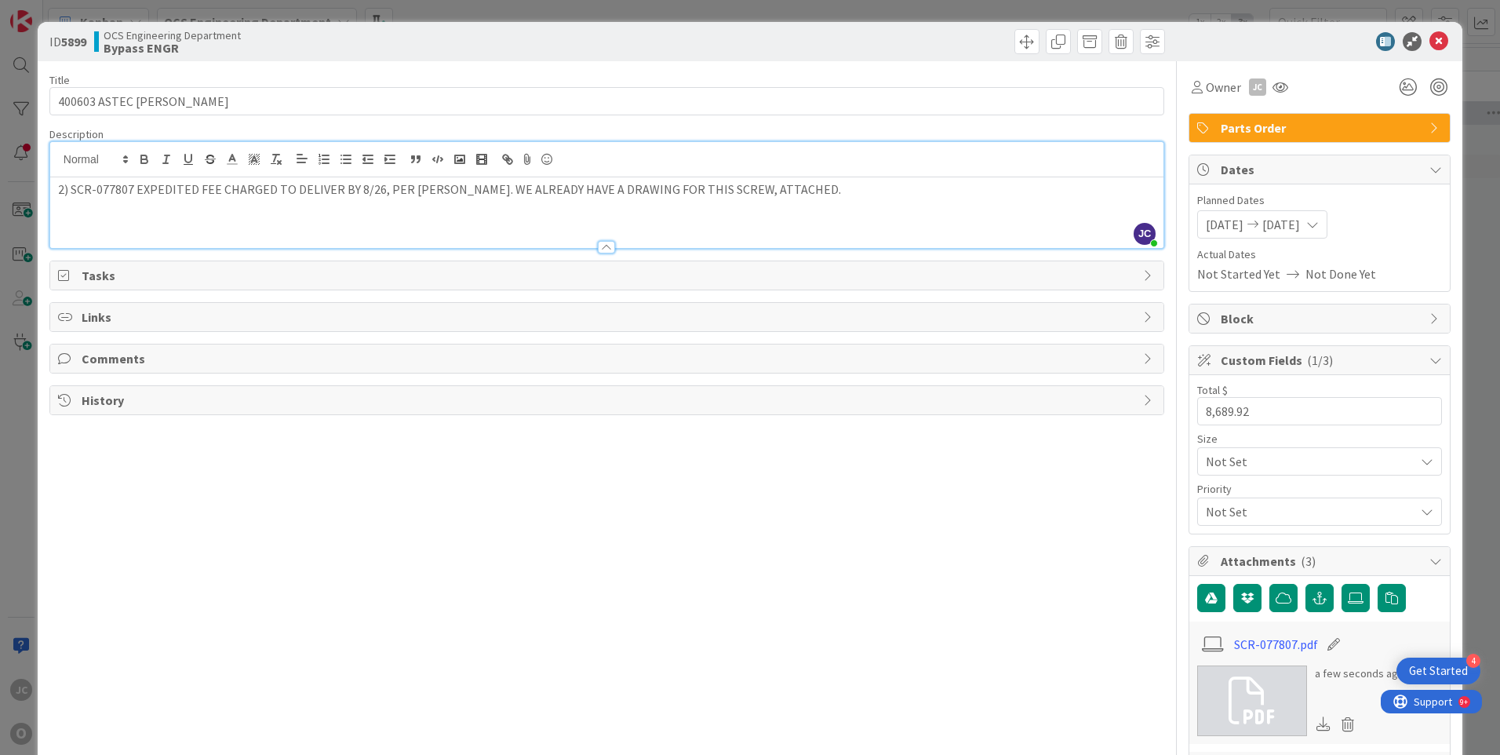
click at [894, 515] on div "Title 19 / 128 400603 ASTEC [PERSON_NAME] Description [PERSON_NAME] just joined…" at bounding box center [606, 639] width 1115 height 1156
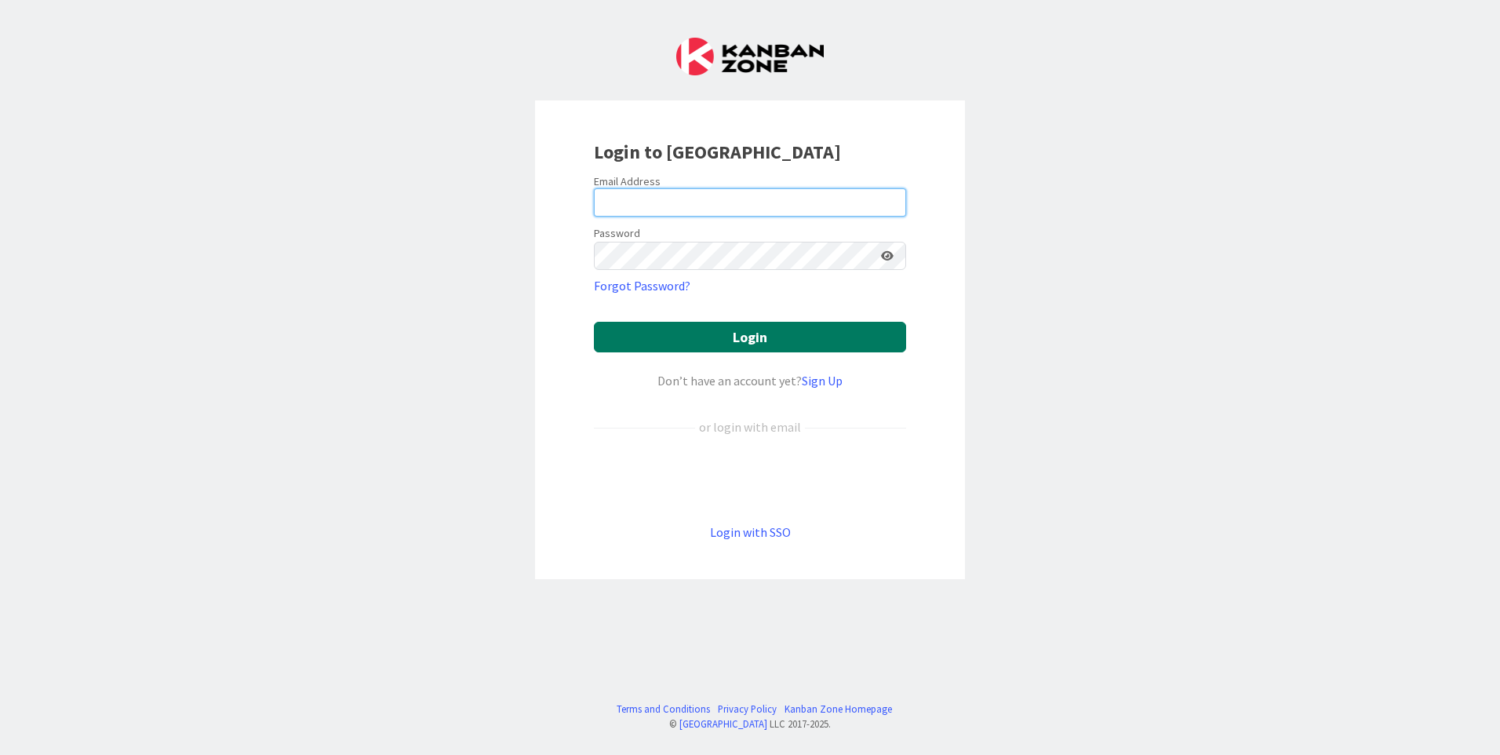
type input "[EMAIL_ADDRESS][DOMAIN_NAME]"
click at [687, 334] on button "Login" at bounding box center [750, 337] width 312 height 31
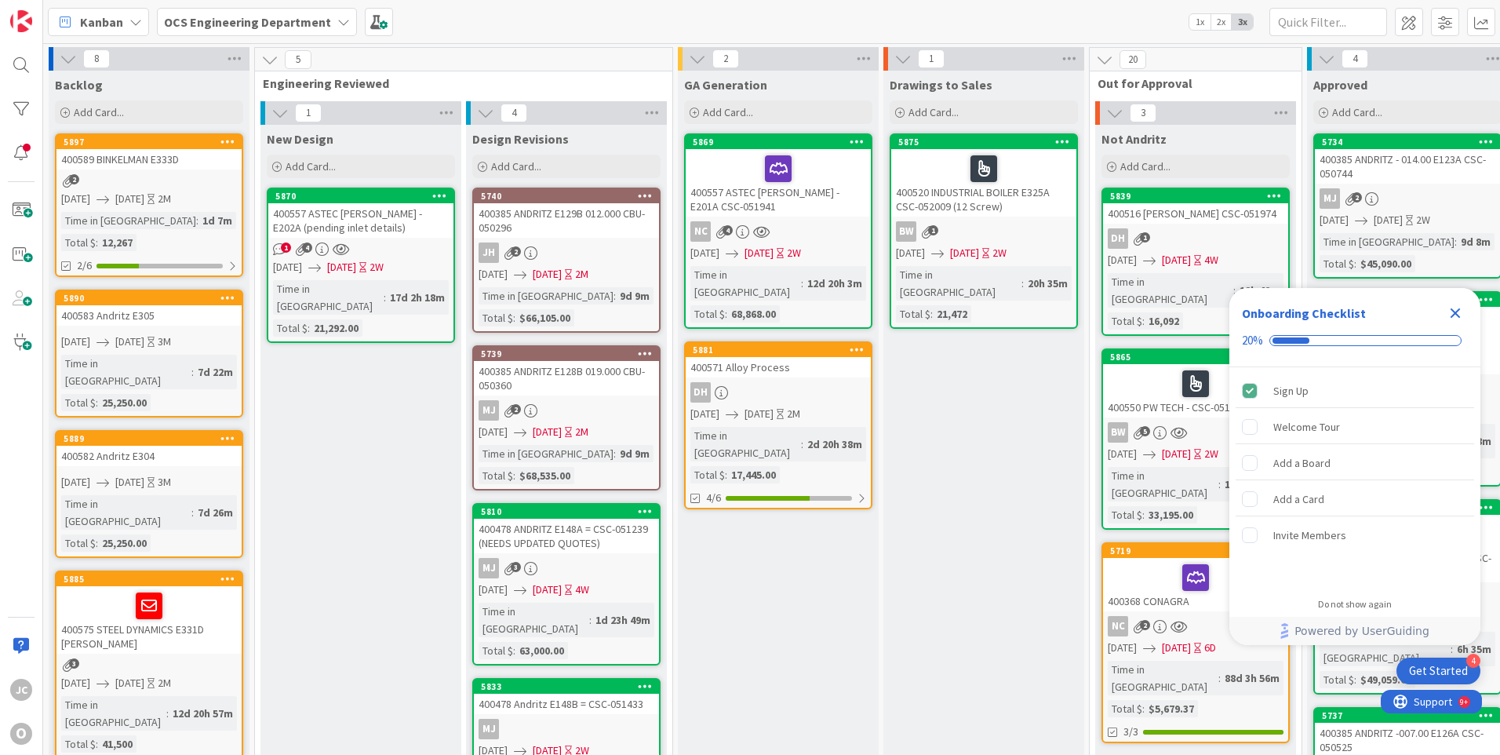
click at [1450, 312] on icon "Close Checklist" at bounding box center [1455, 313] width 19 height 19
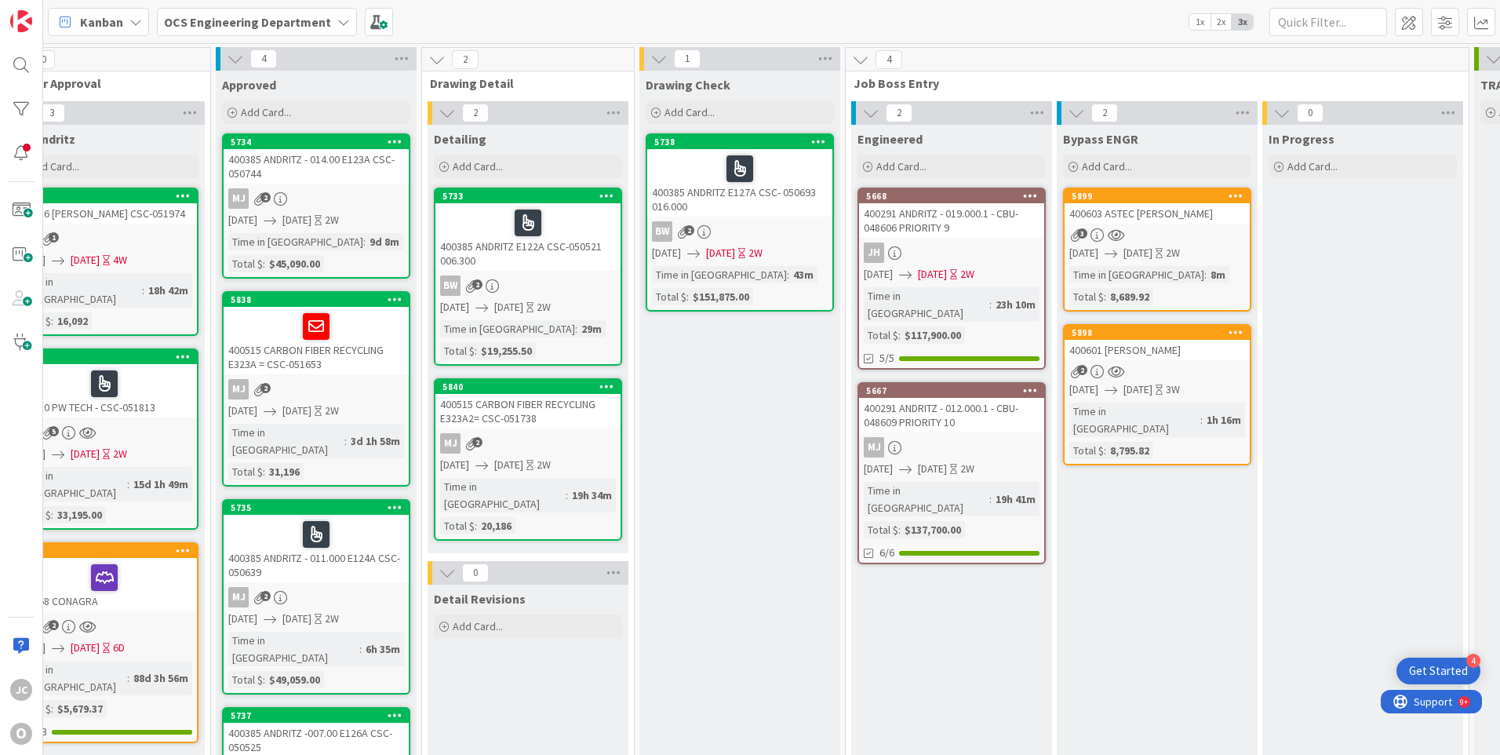
scroll to position [0, 1090]
click at [1073, 166] on icon at bounding box center [1074, 166] width 9 height 9
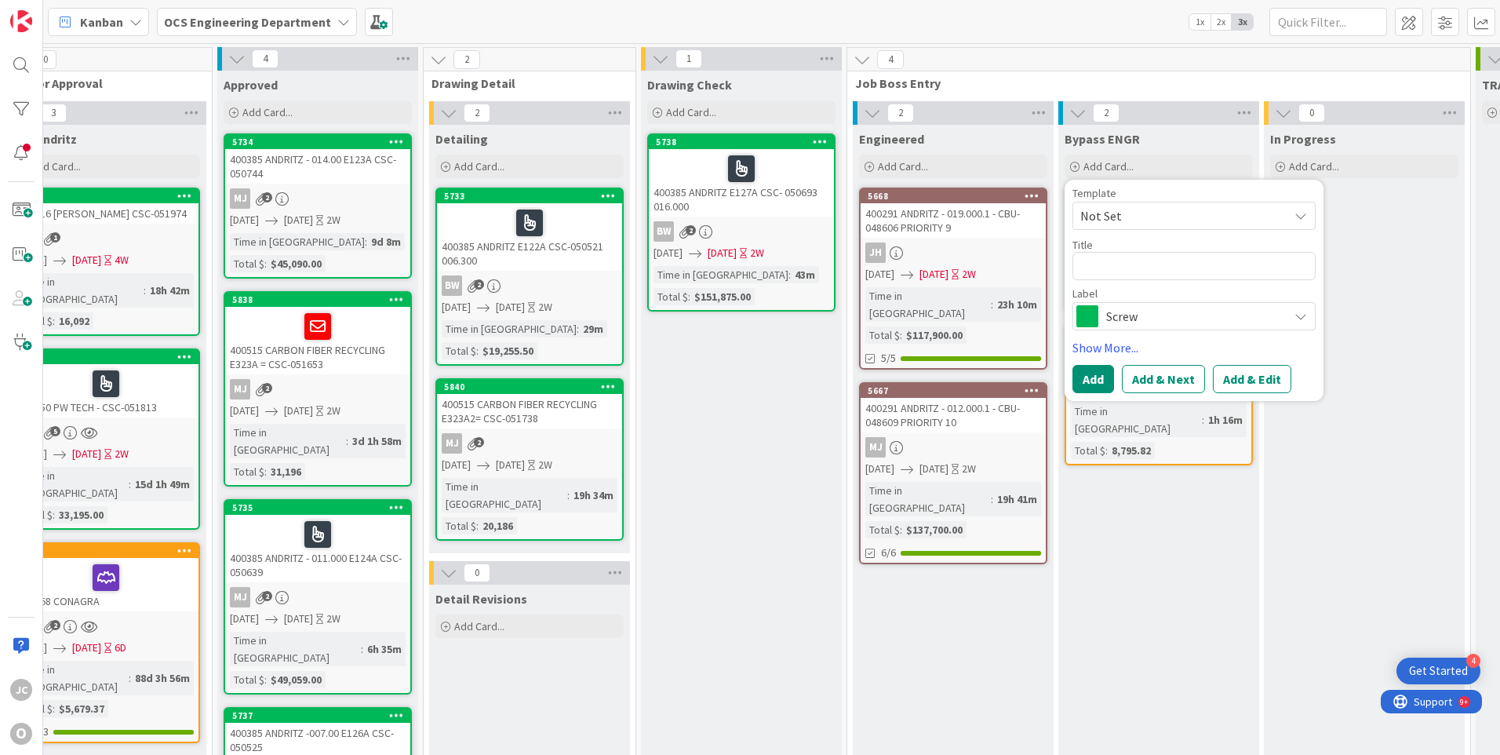
type textarea "x"
type textarea "A"
type textarea "x"
type textarea "AS"
type textarea "x"
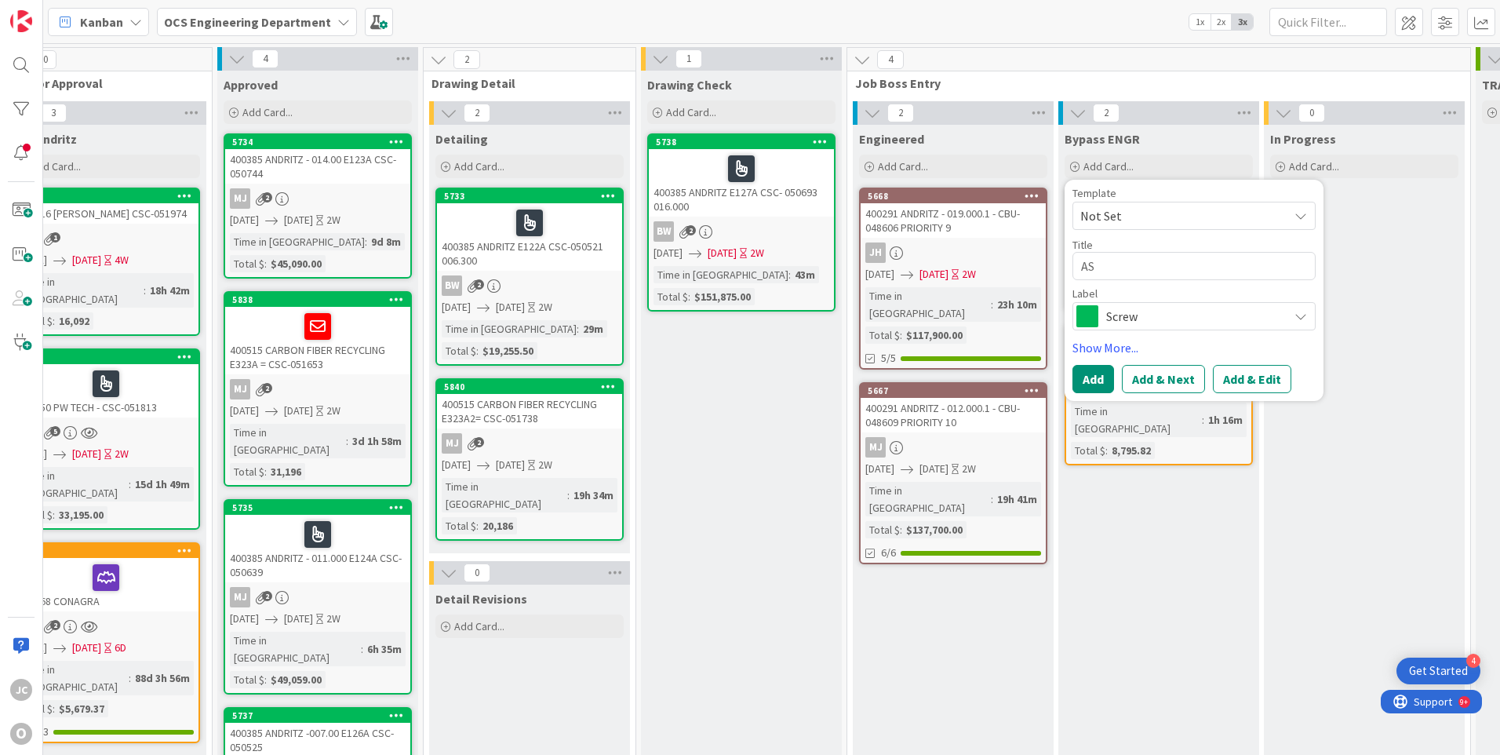
type textarea "AST"
type textarea "x"
type textarea "ASTE"
type textarea "x"
type textarea "ASTEC"
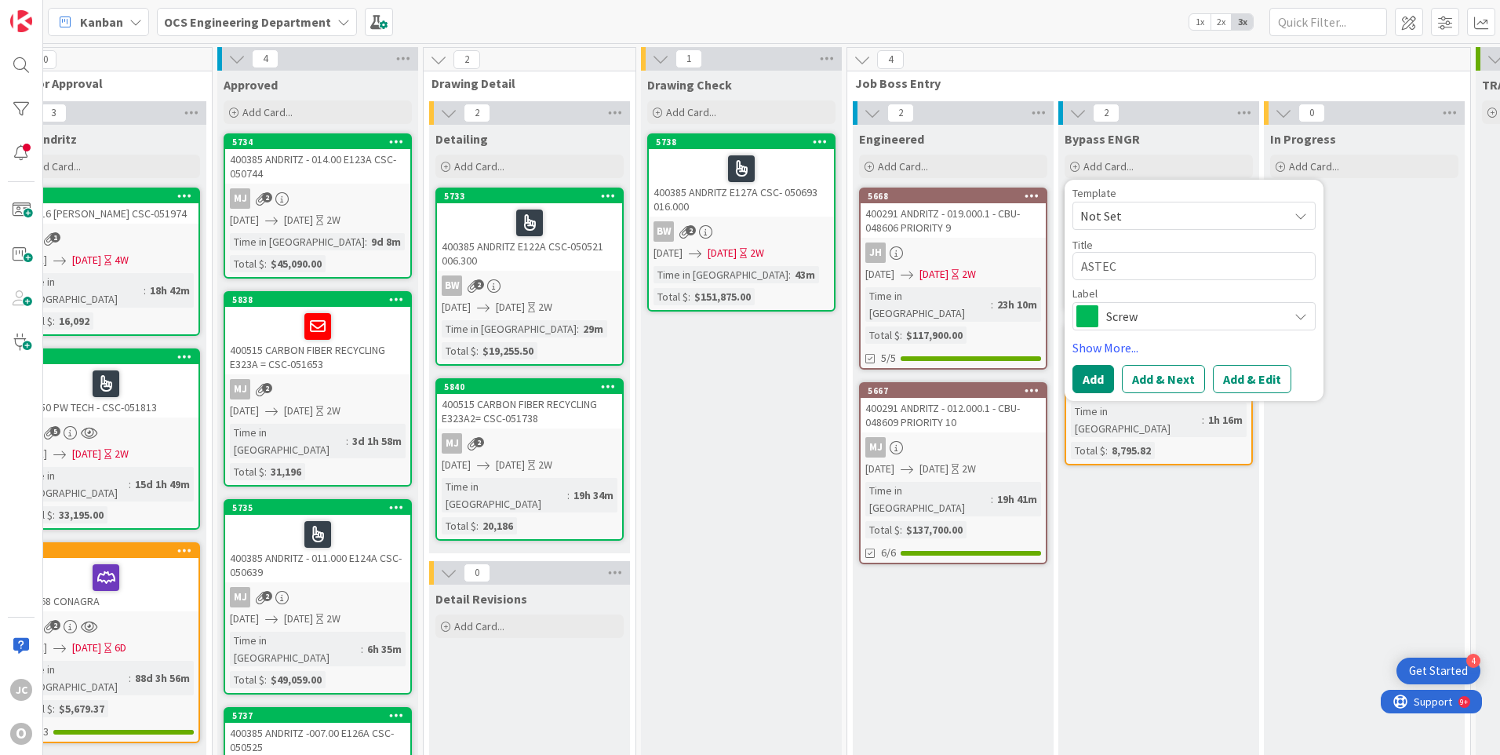
type textarea "x"
type textarea "ASTE"
type textarea "x"
type textarea "AST"
type textarea "x"
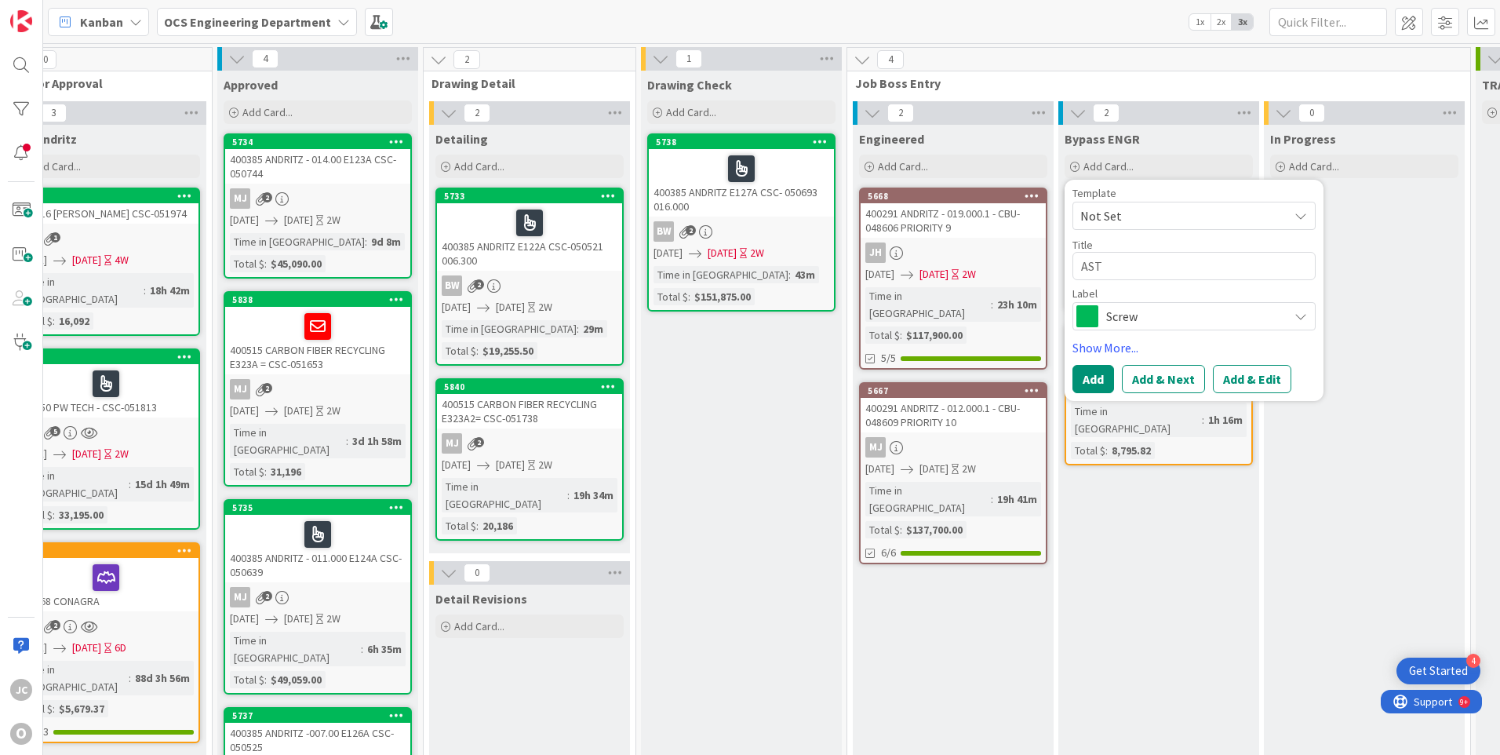
type textarea "AS"
type textarea "x"
type textarea "A"
type textarea "x"
type textarea "4"
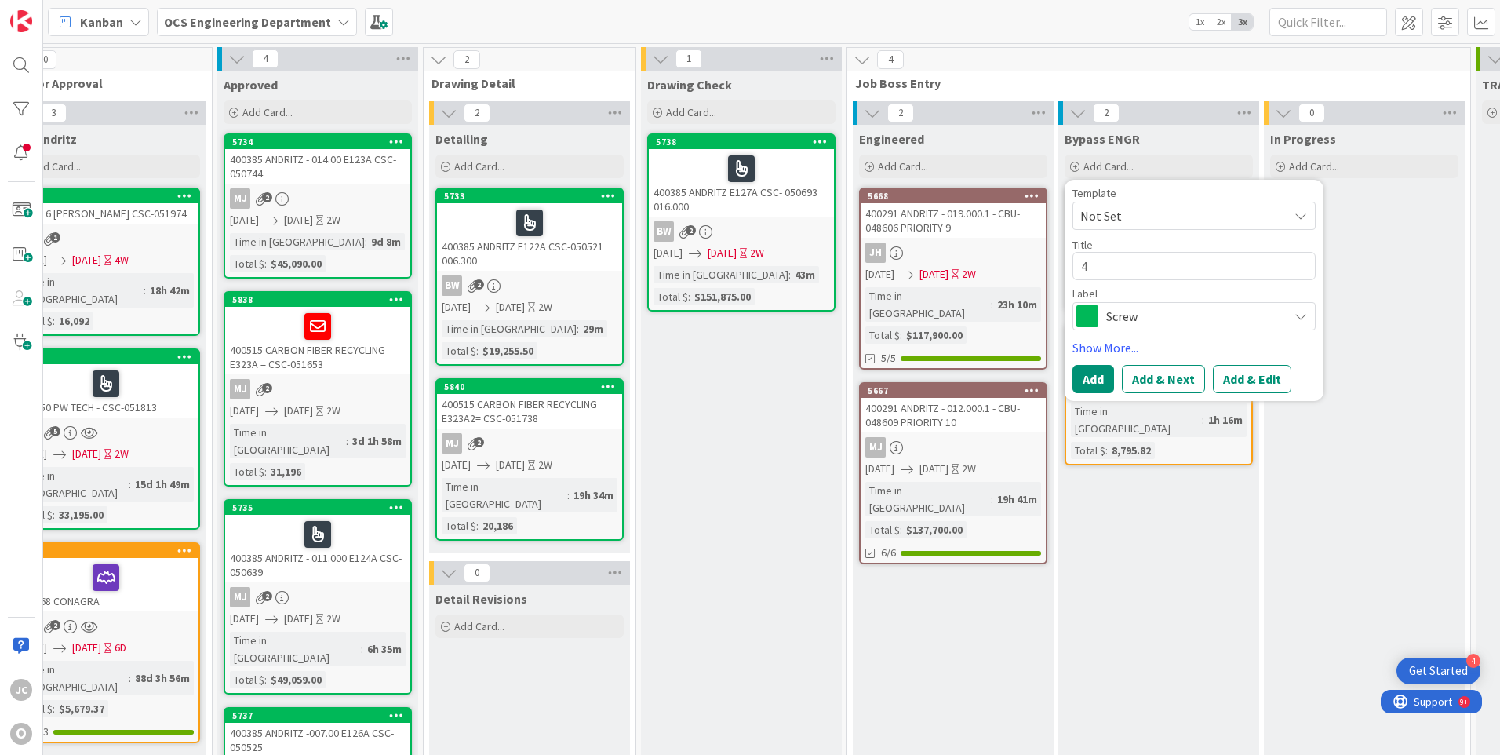
type textarea "x"
type textarea "40"
type textarea "x"
type textarea "400"
type textarea "x"
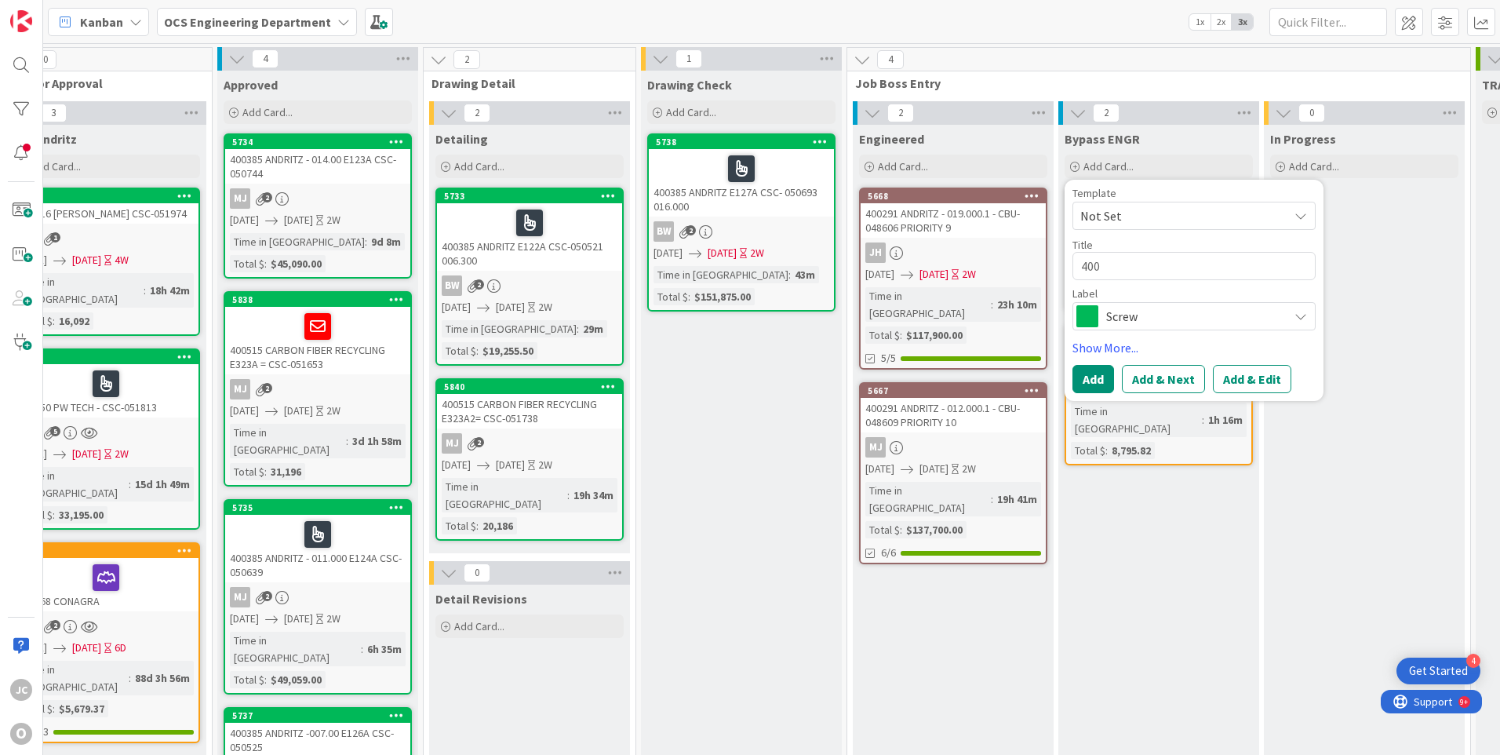
type textarea "4006"
type textarea "x"
type textarea "40060"
type textarea "x"
type textarea "400604"
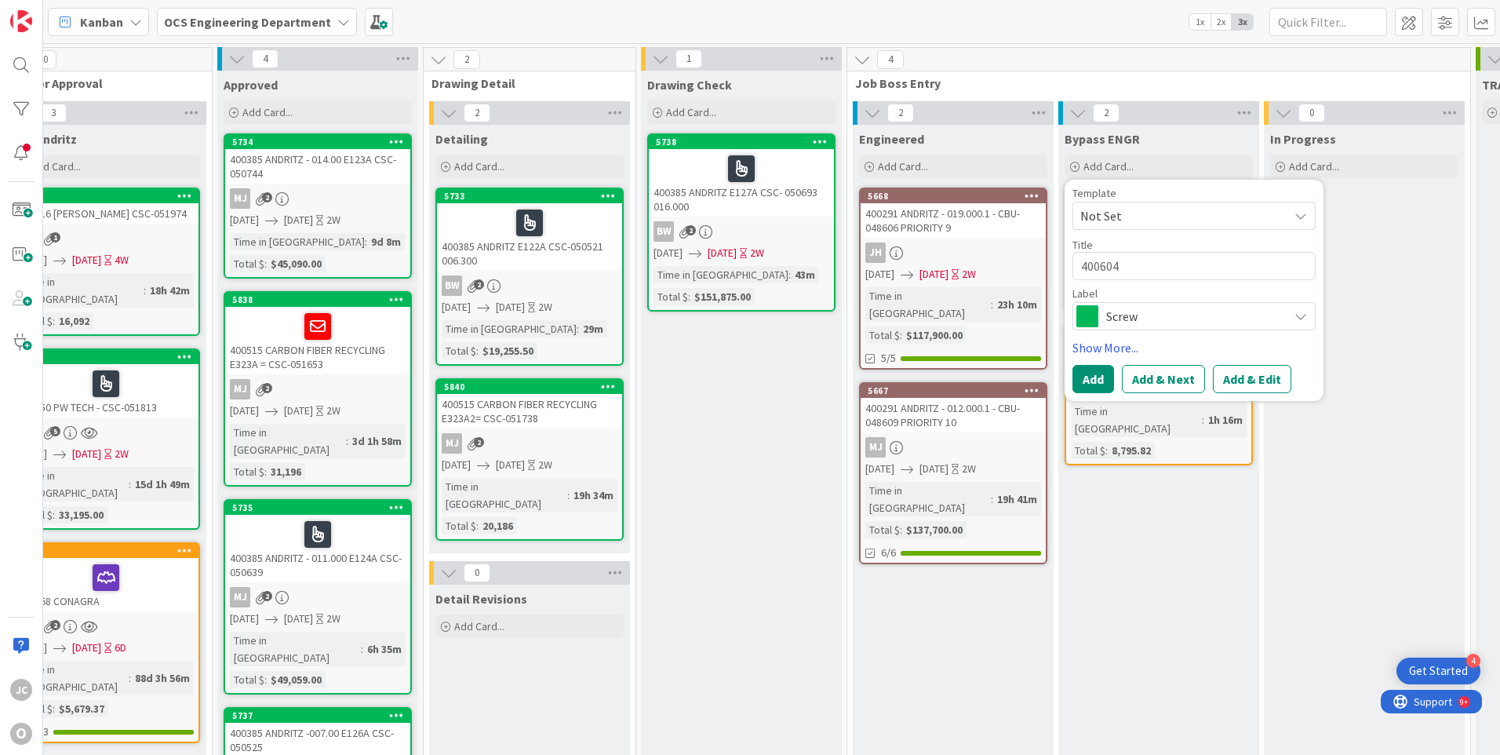
type textarea "x"
type textarea "400604"
type textarea "x"
type textarea "400604 A"
type textarea "x"
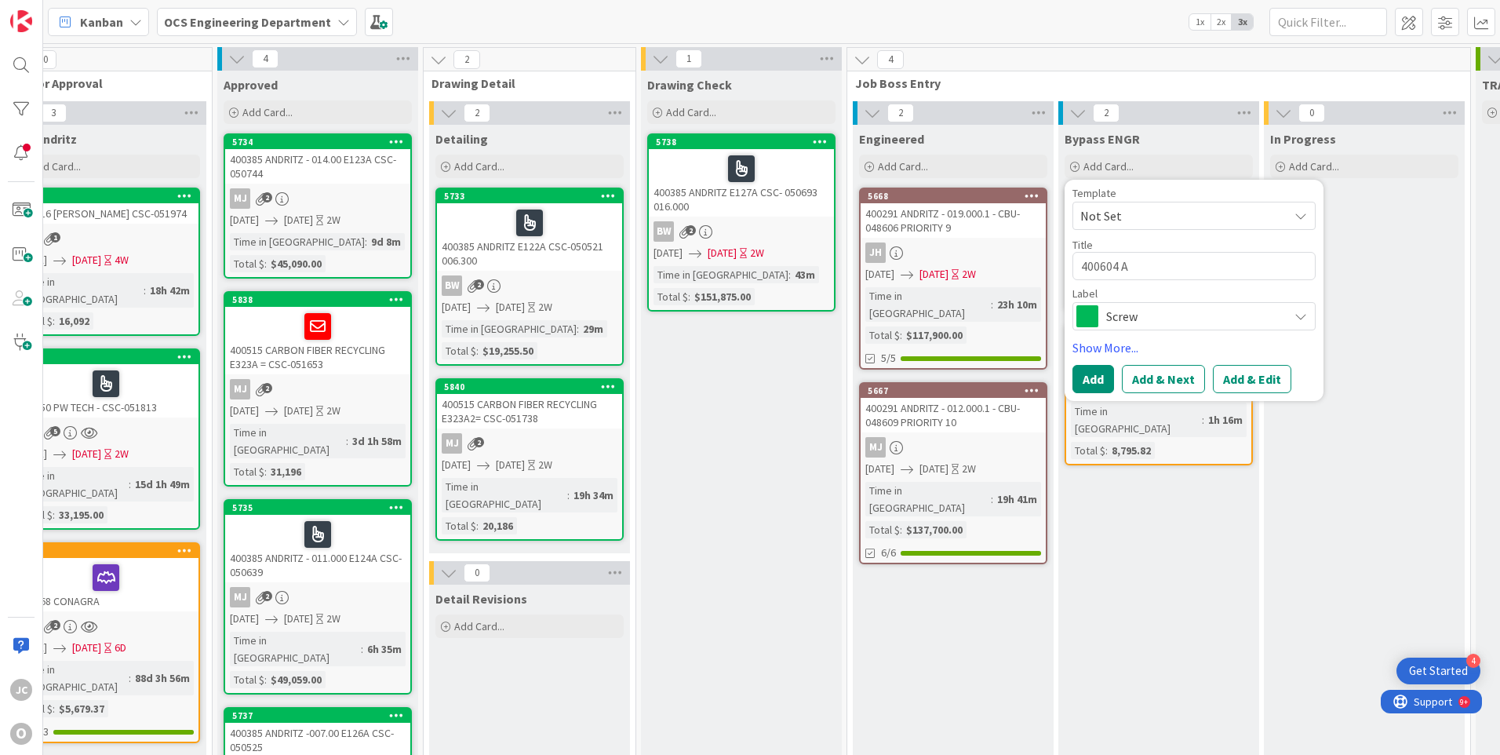
type textarea "400604 AS"
type textarea "x"
type textarea "400604 AST"
type textarea "x"
type textarea "400604 ASTE"
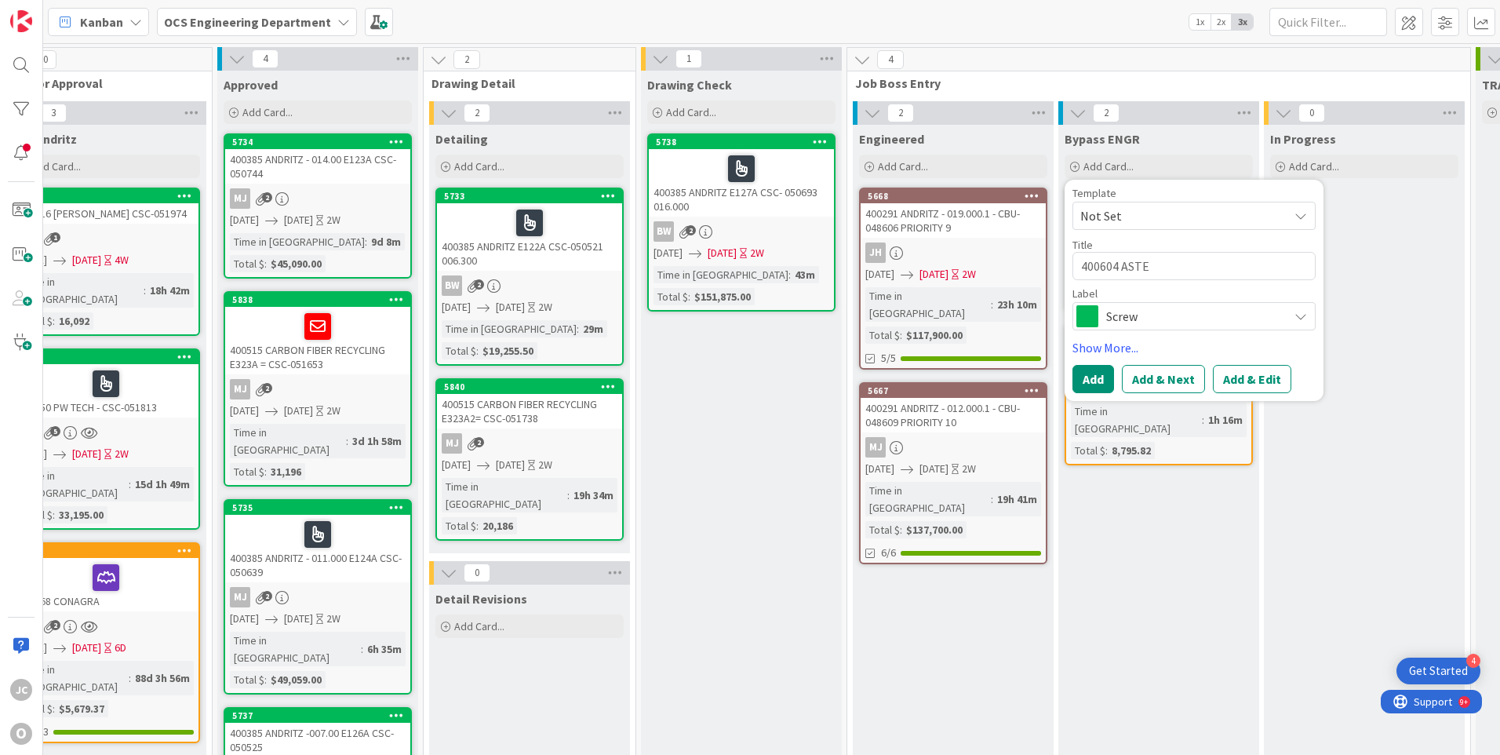
type textarea "x"
type textarea "400604 ASTEC"
type textarea "x"
type textarea "400604 ASTEC"
type textarea "x"
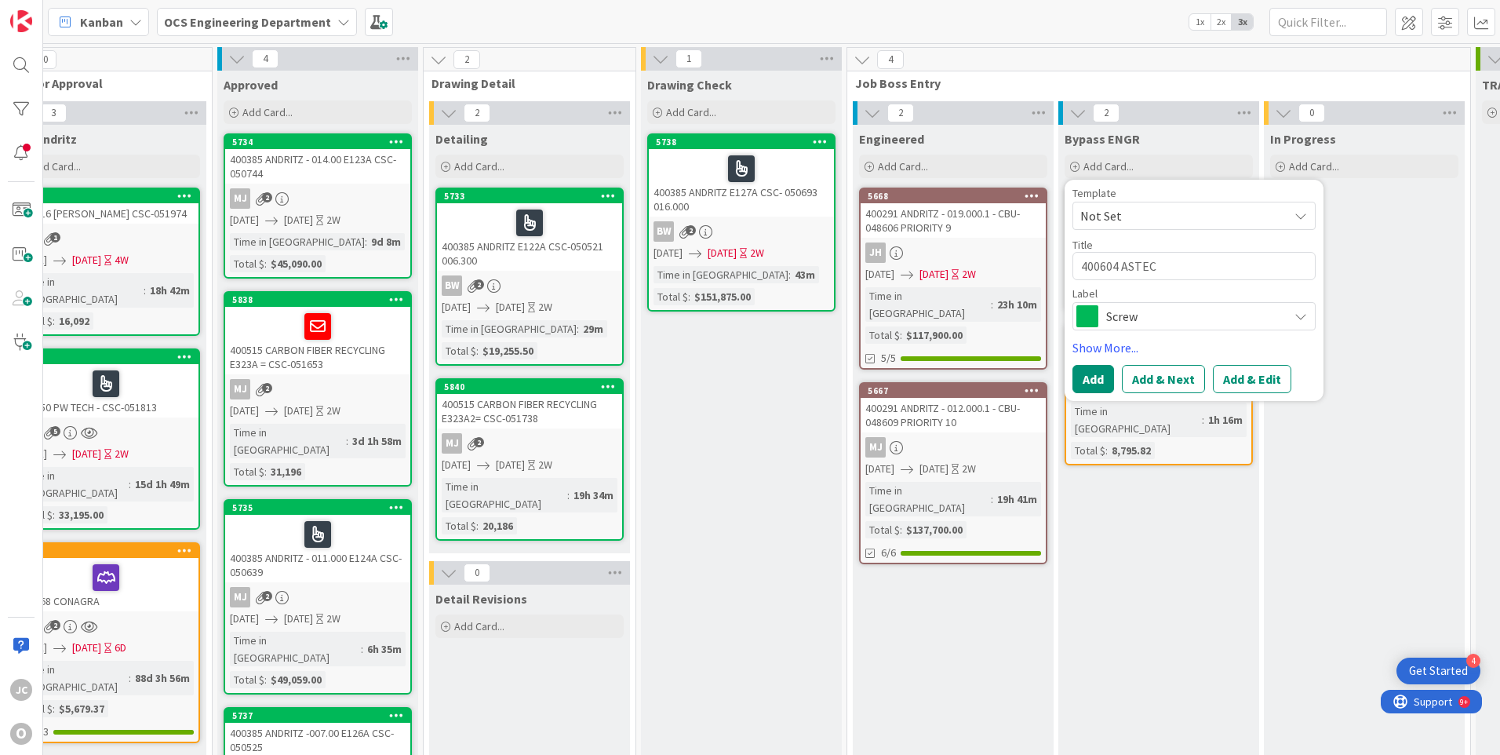
type textarea "400604 ASTEC B"
type textarea "x"
type textarea "400604 ASTEC BL"
type textarea "x"
type textarea "400604 ASTEC BLA"
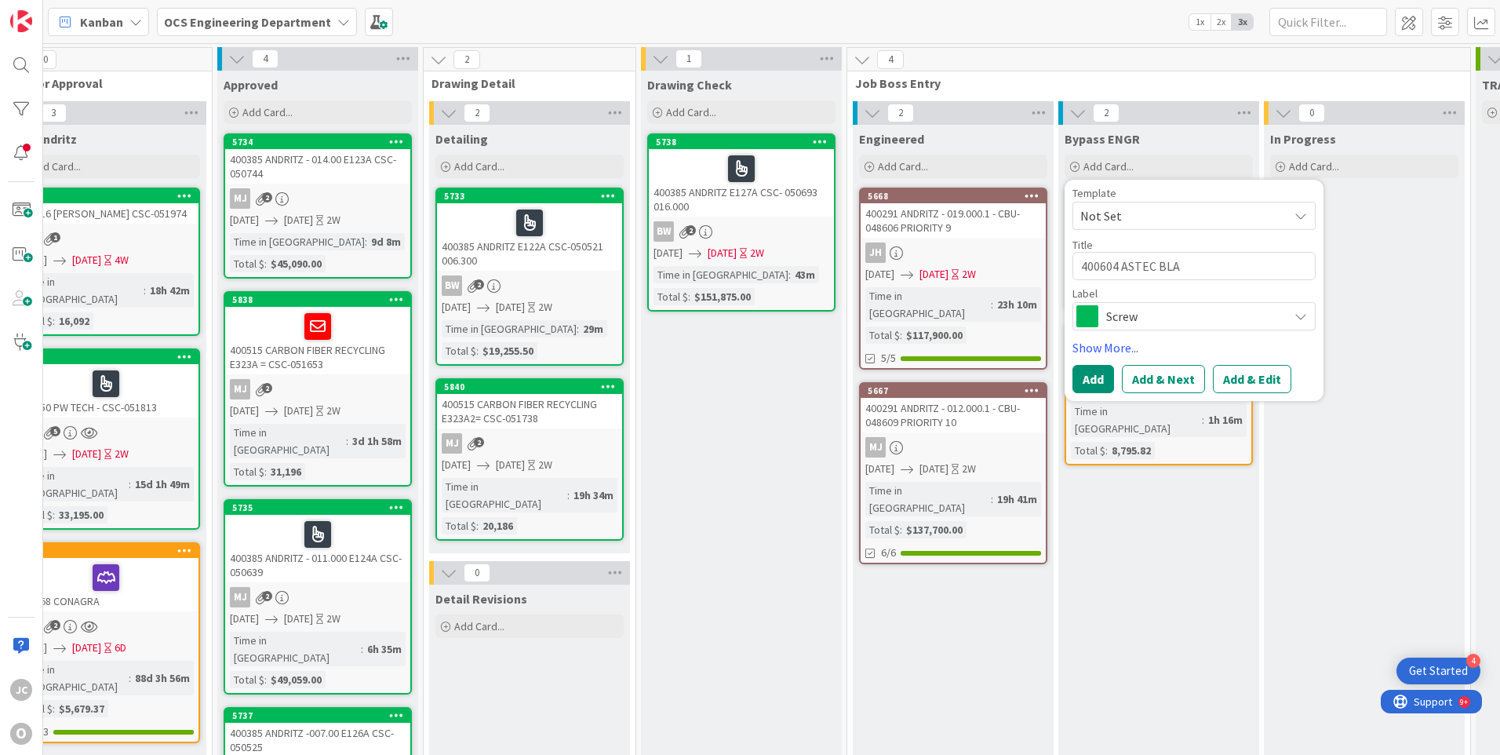
type textarea "x"
type textarea "400604 ASTEC BLAI"
type textarea "x"
type textarea "400604 ASTEC BLAIR"
click at [1152, 313] on span "Screw" at bounding box center [1193, 316] width 174 height 22
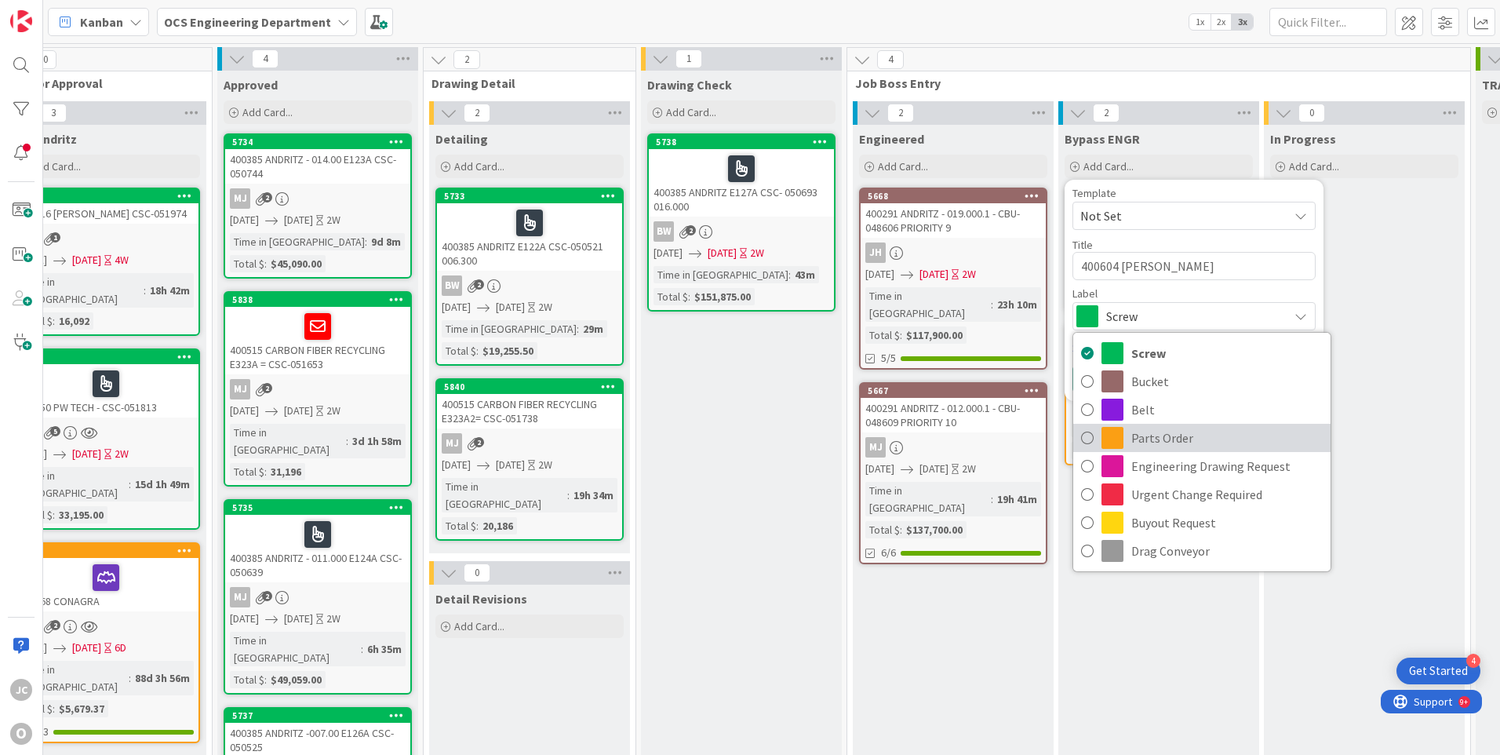
click at [1155, 439] on span "Parts Order" at bounding box center [1226, 438] width 191 height 24
type textarea "x"
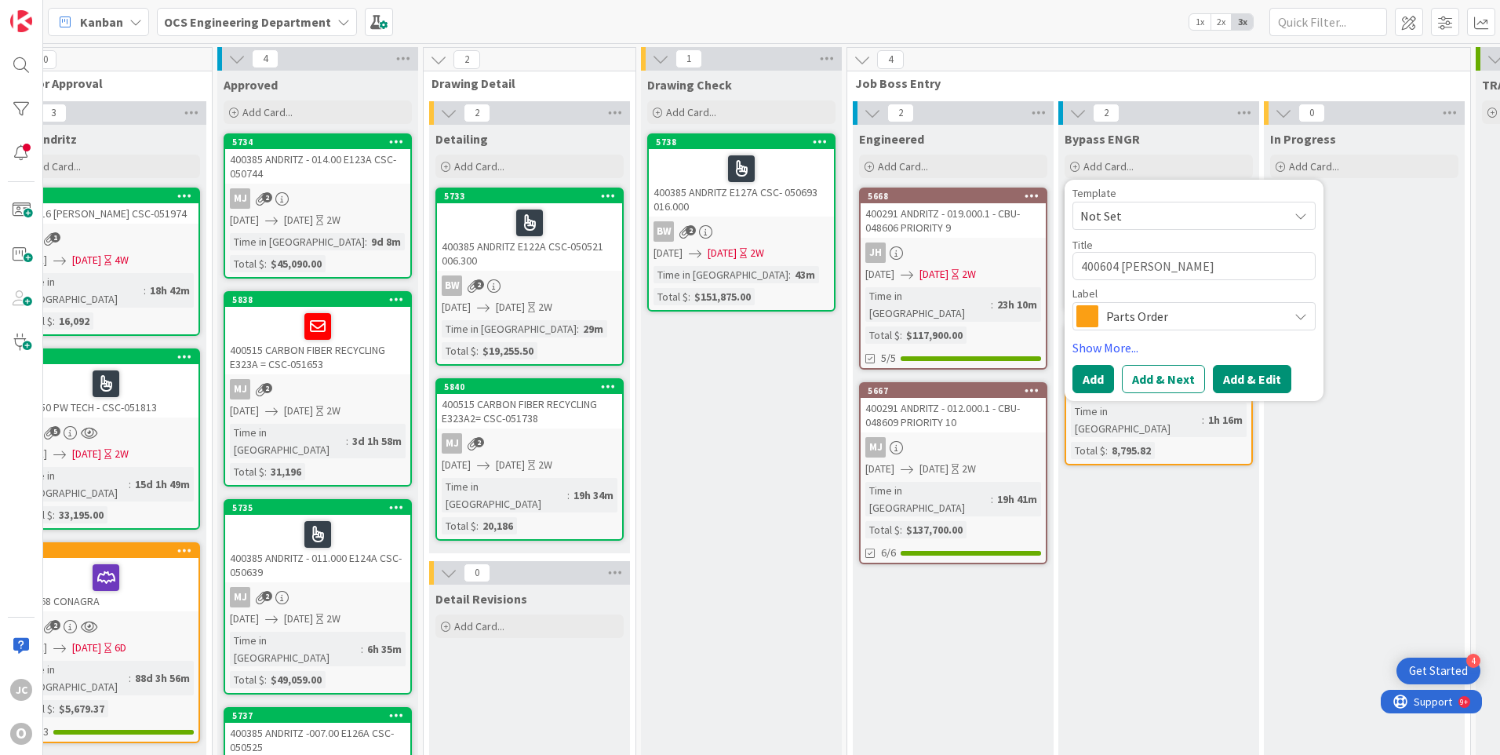
click at [1229, 380] on button "Add & Edit" at bounding box center [1252, 379] width 78 height 28
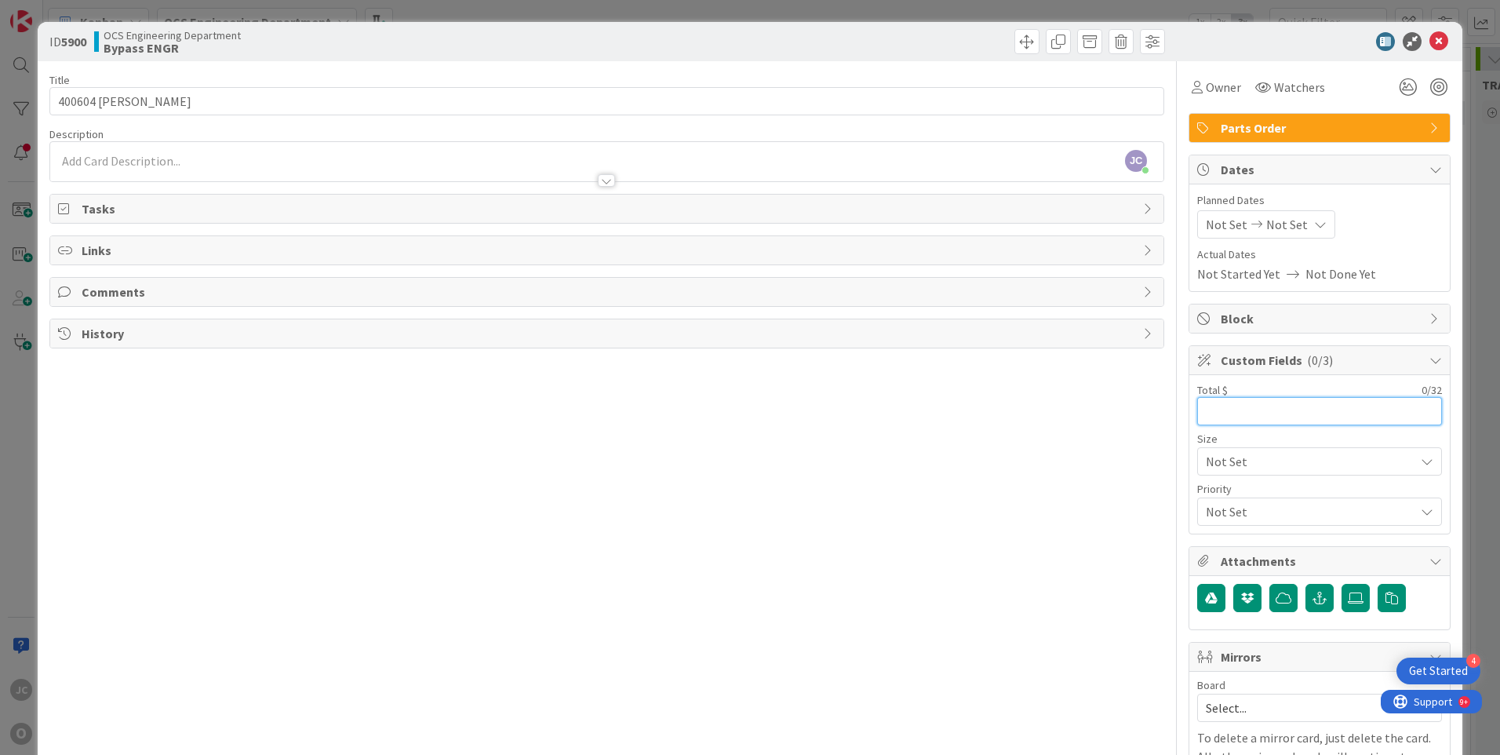
click at [1200, 413] on input "text" at bounding box center [1319, 411] width 245 height 28
type input "12,255.00"
click at [1277, 86] on span "Watchers" at bounding box center [1299, 87] width 51 height 19
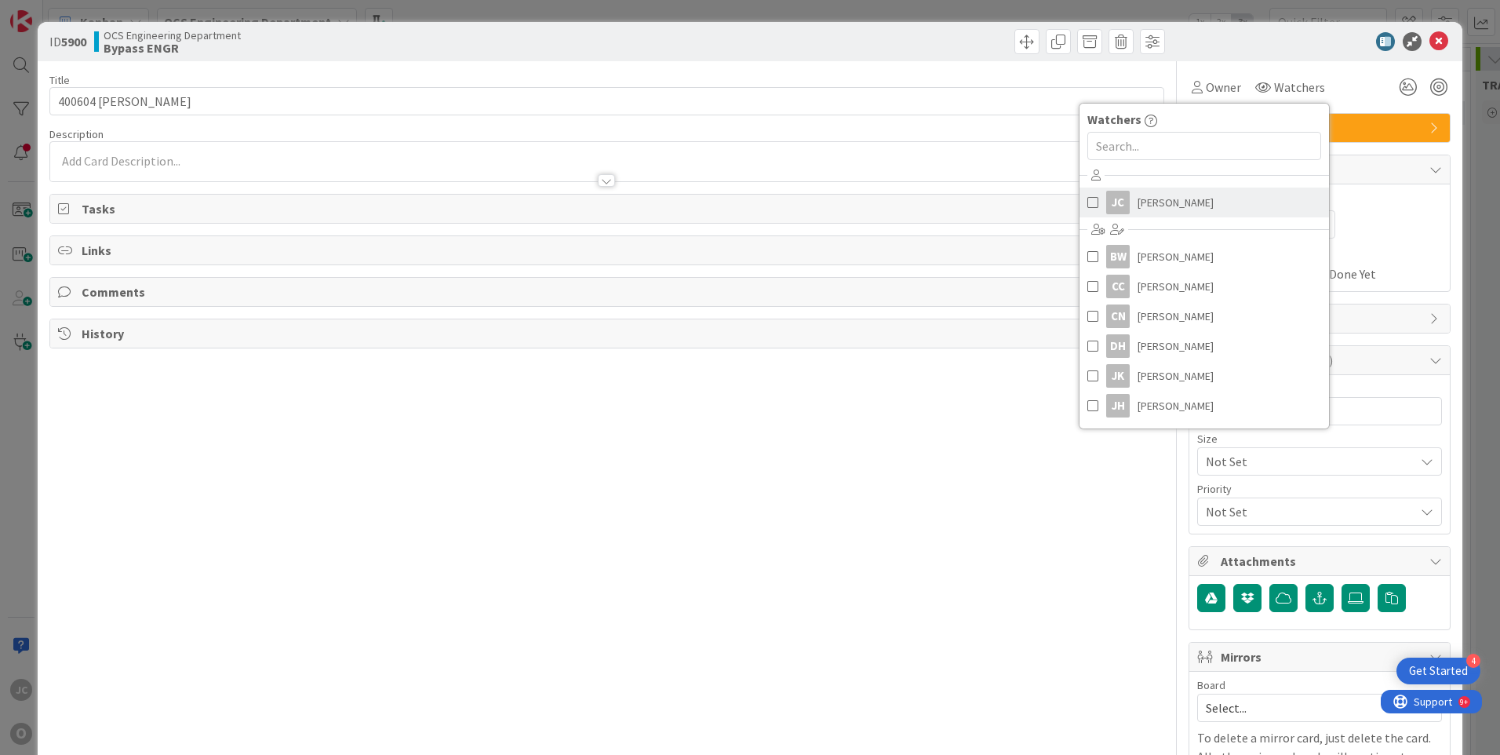
click at [1178, 202] on span "[PERSON_NAME]" at bounding box center [1176, 203] width 76 height 24
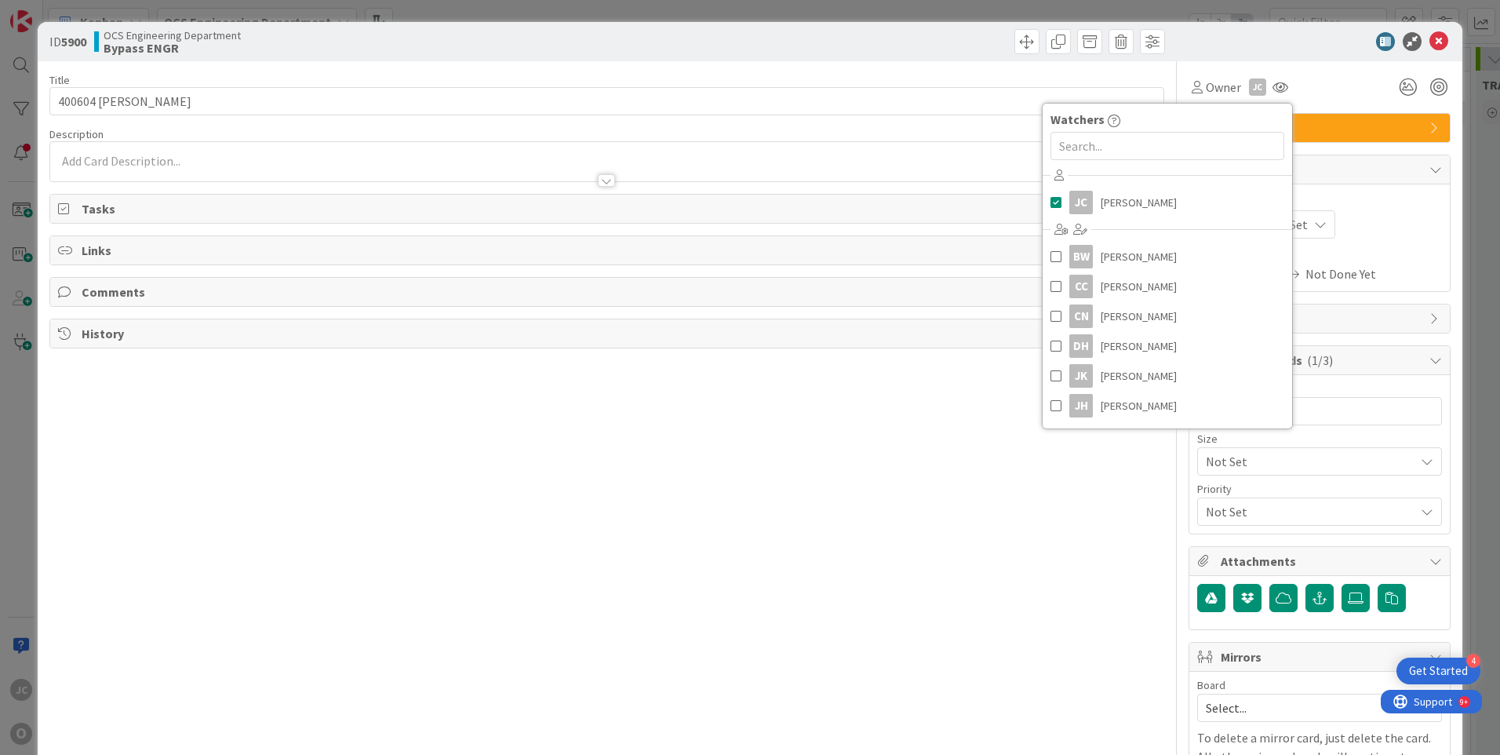
click at [1381, 216] on div "Not Set Not Set" at bounding box center [1319, 224] width 245 height 28
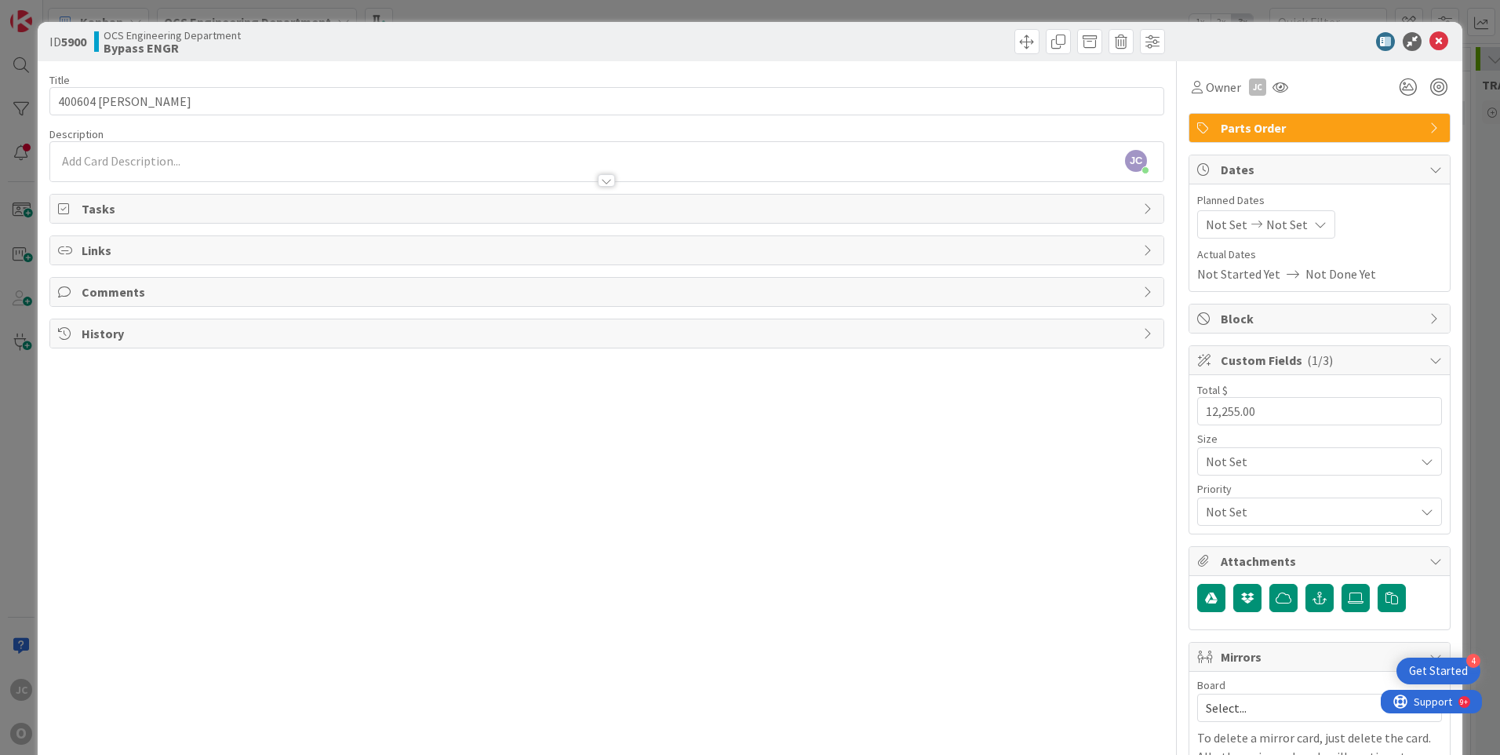
click at [1231, 225] on span "Not Set" at bounding box center [1227, 224] width 42 height 19
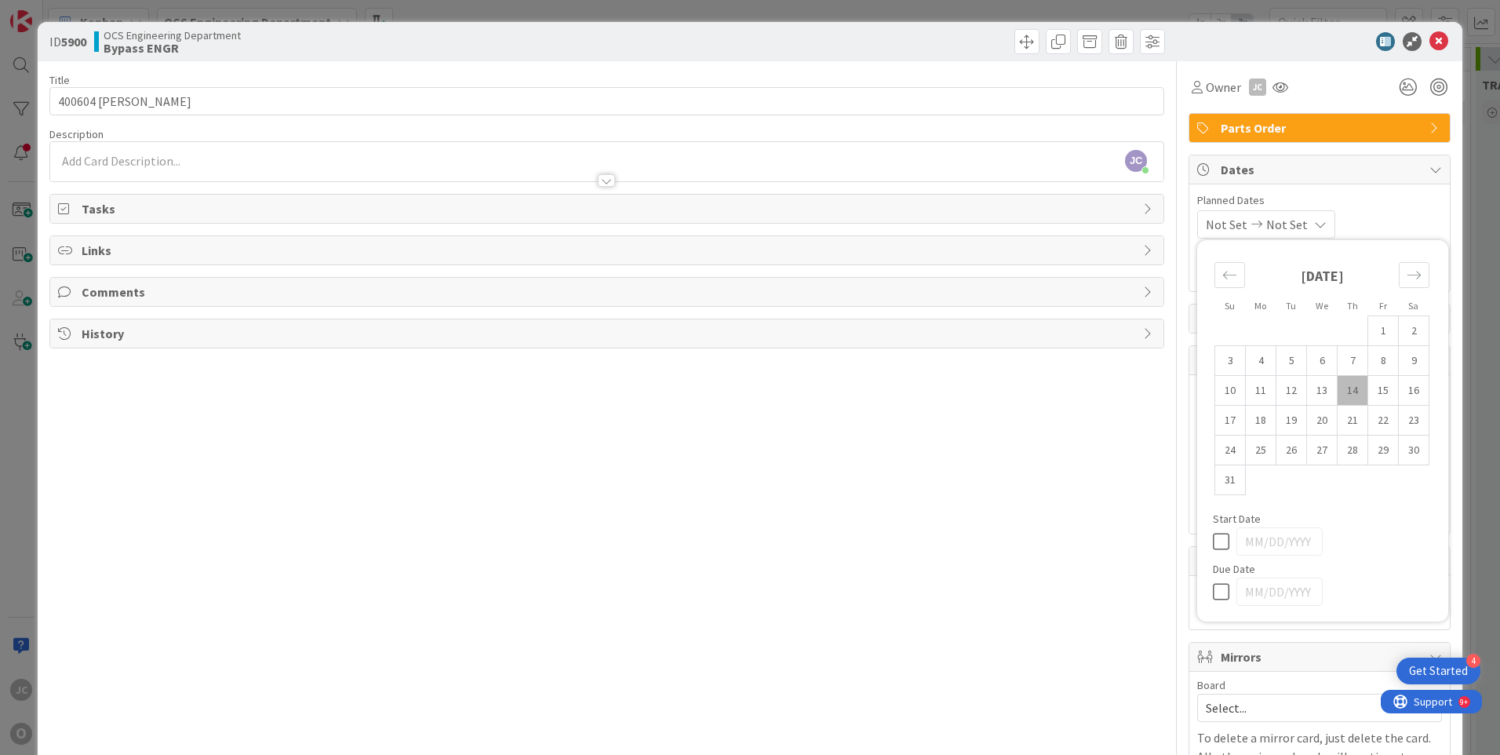
click at [1338, 392] on td "14" at bounding box center [1353, 391] width 31 height 30
type input "[DATE]"
click at [1316, 227] on div "[DATE] Not Set" at bounding box center [1264, 224] width 134 height 28
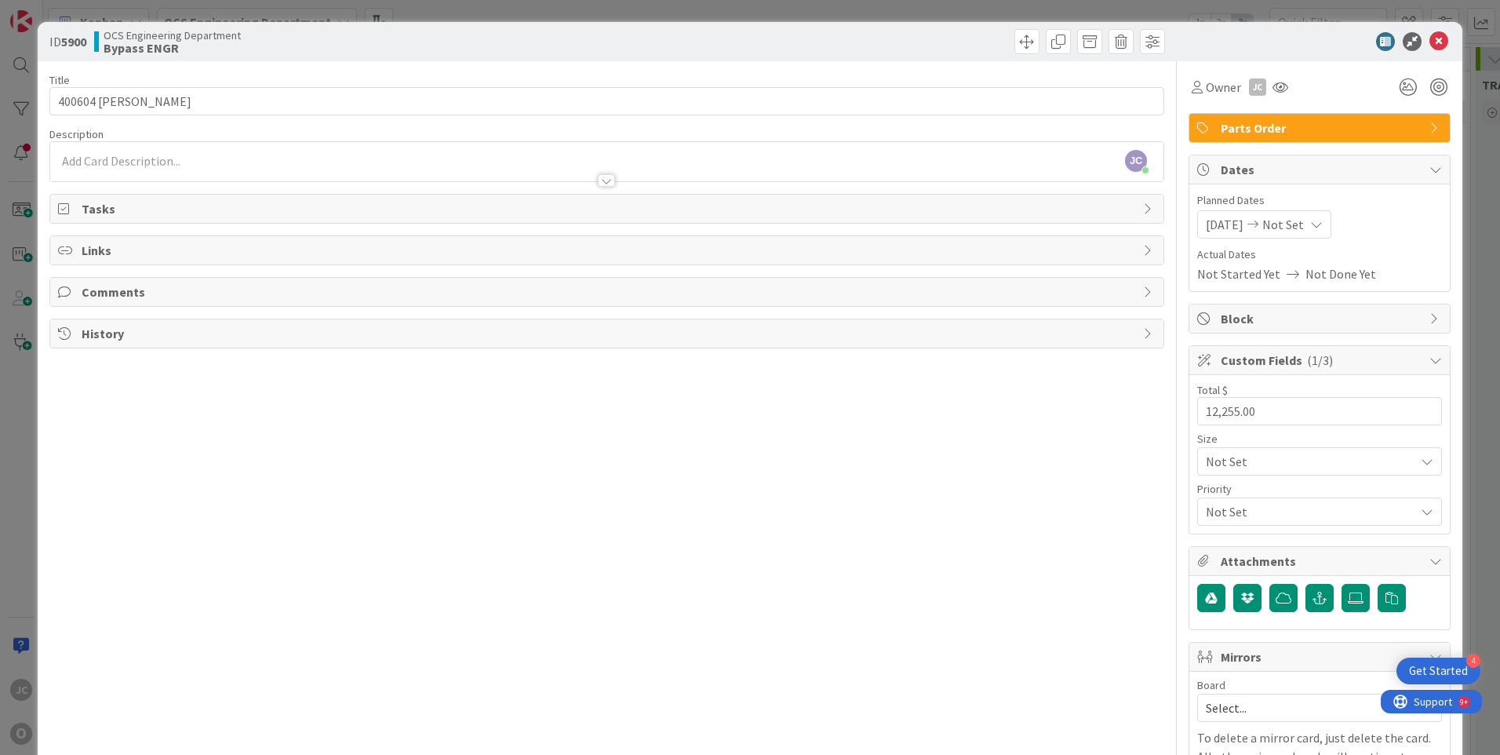
click at [1323, 224] on icon at bounding box center [1316, 224] width 13 height 13
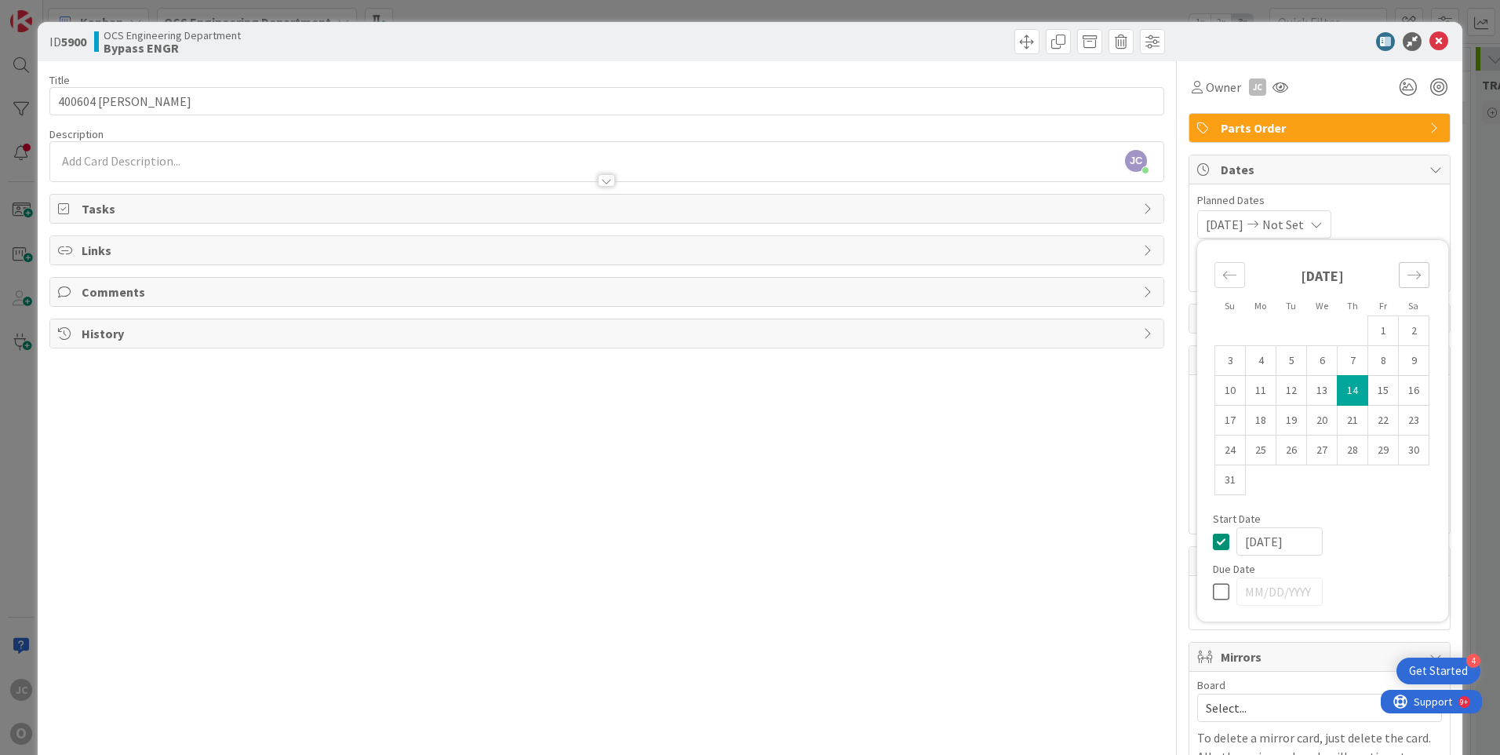
click at [1407, 274] on icon "Move forward to switch to the next month." at bounding box center [1414, 275] width 15 height 15
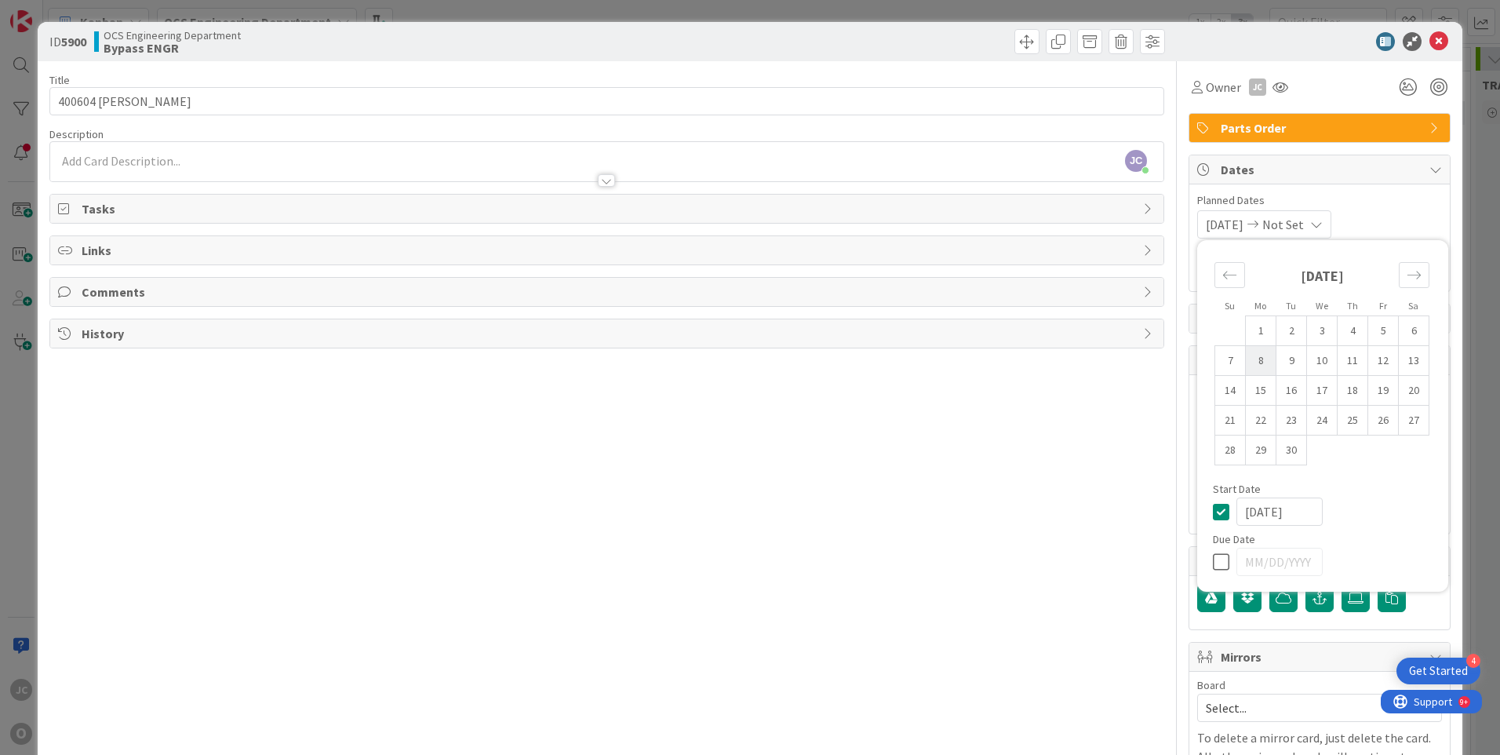
click at [1252, 358] on td "8" at bounding box center [1261, 361] width 31 height 30
type input "09/08/2025"
click at [1032, 465] on div "Title 18 / 128 400604 ASTEC BLAIR Description JC Jeff Clarkson just joined Owne…" at bounding box center [606, 448] width 1115 height 774
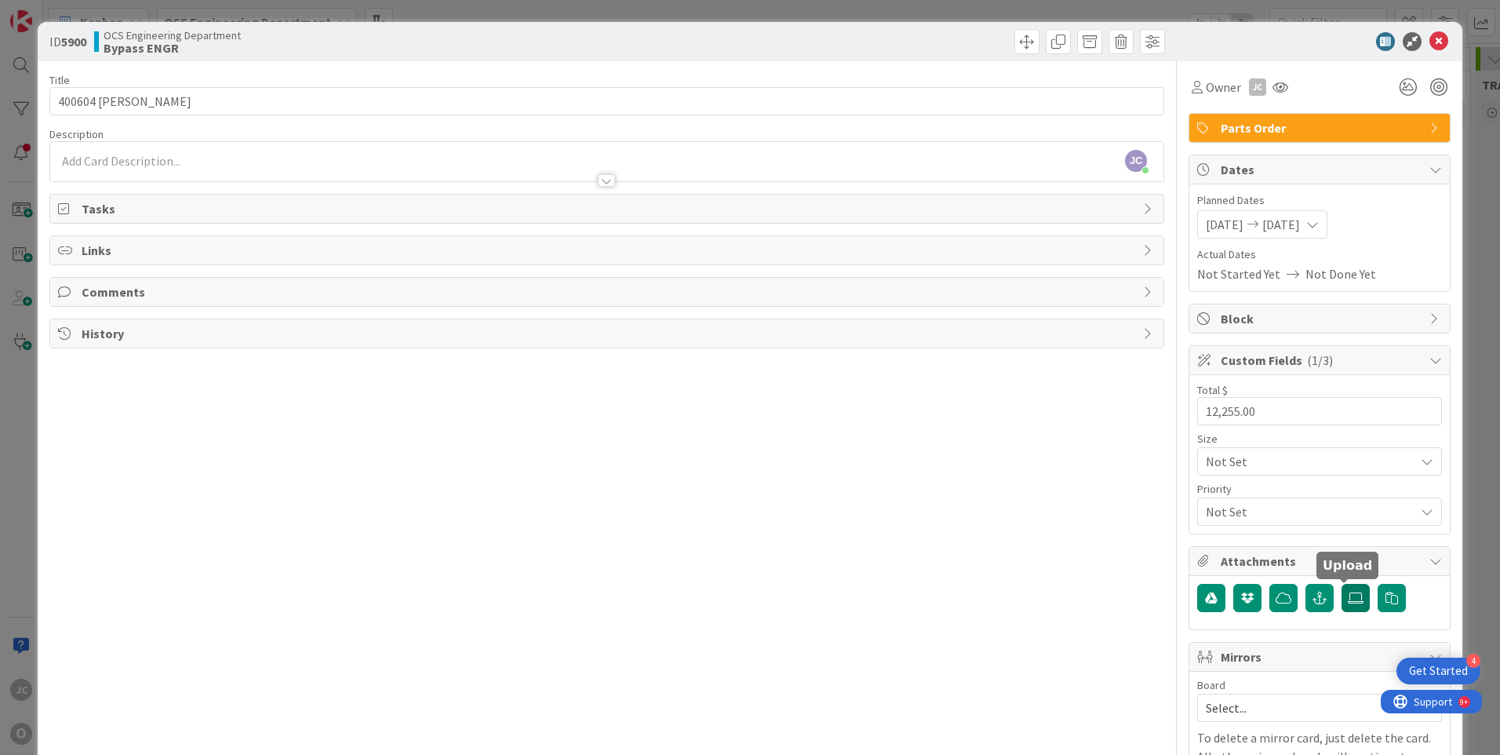
click at [1348, 599] on icon at bounding box center [1356, 598] width 16 height 13
click at [1342, 584] on input "file" at bounding box center [1342, 584] width 0 height 0
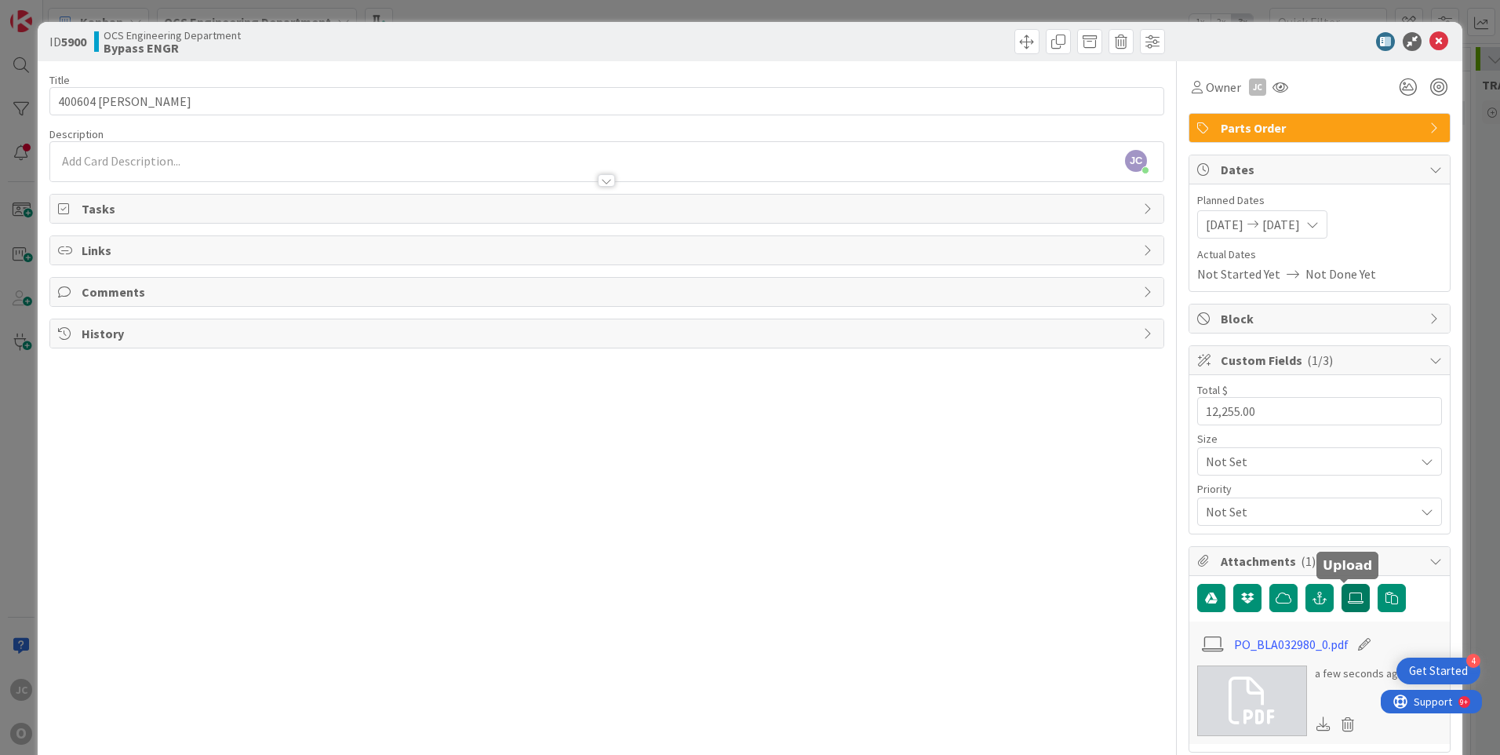
click at [1348, 596] on icon at bounding box center [1356, 598] width 16 height 13
click at [1342, 584] on input "file" at bounding box center [1342, 584] width 0 height 0
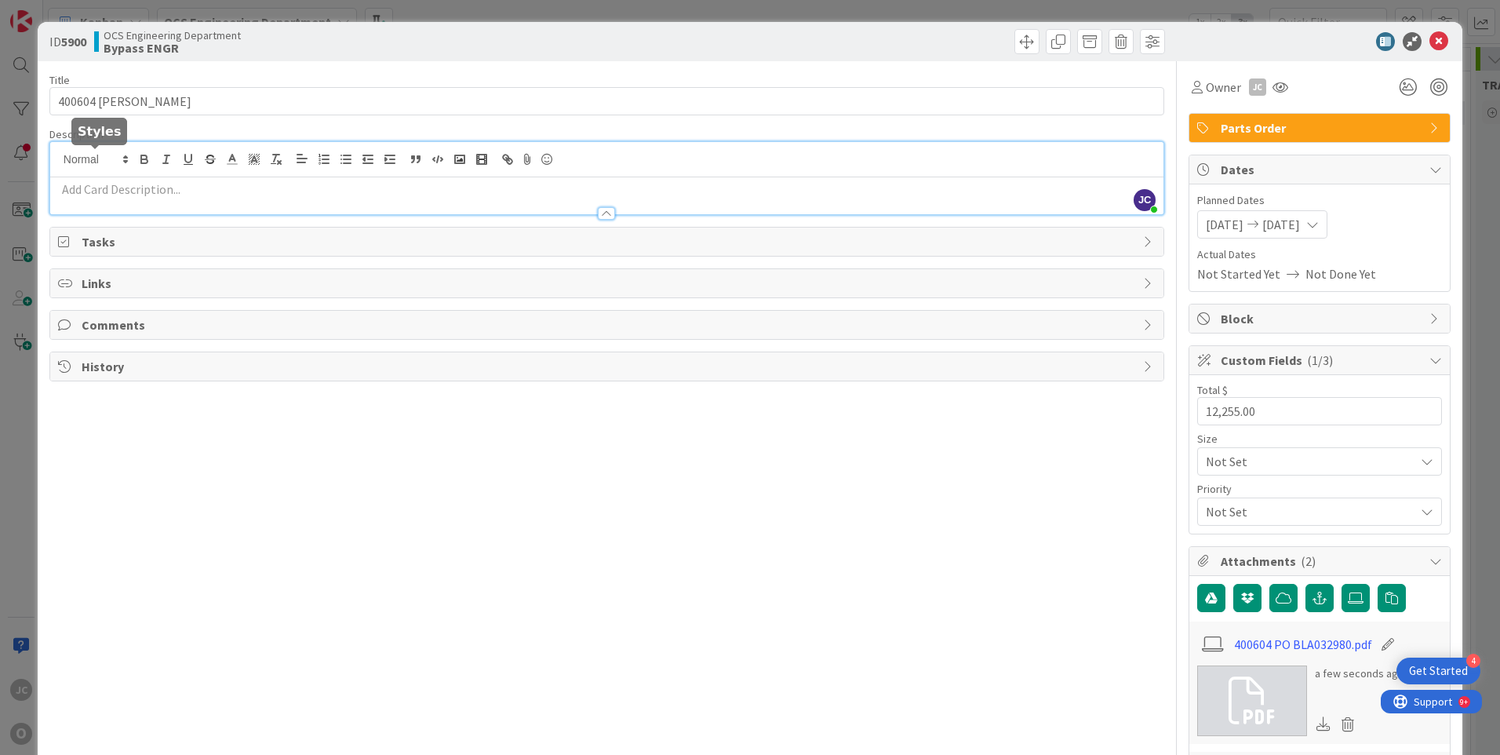
click at [100, 154] on div "[PERSON_NAME] just joined" at bounding box center [606, 178] width 1113 height 72
